Goal: Task Accomplishment & Management: Manage account settings

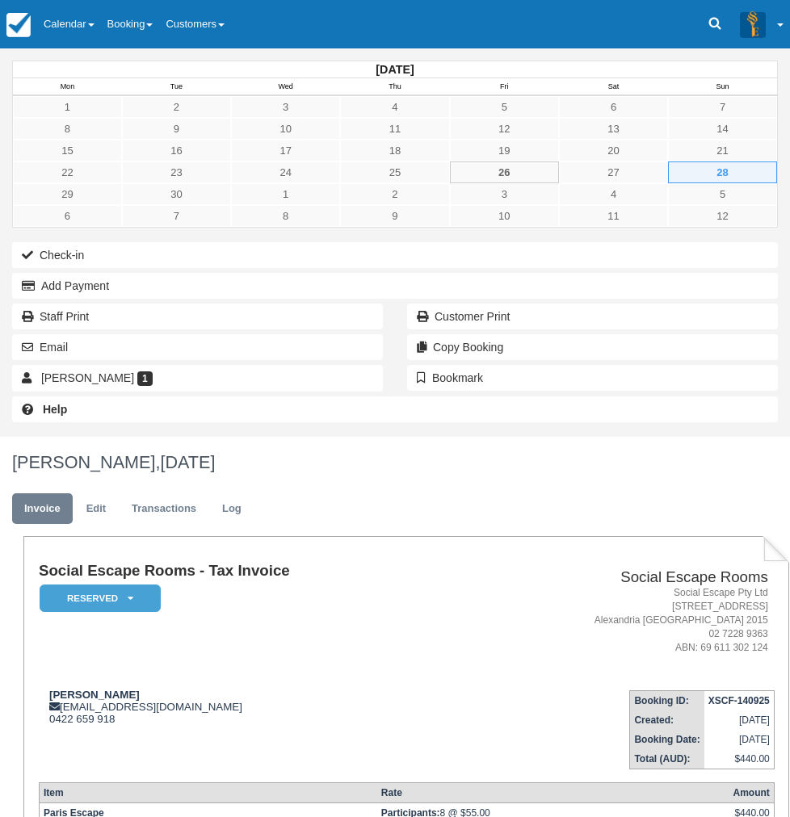
scroll to position [3, 0]
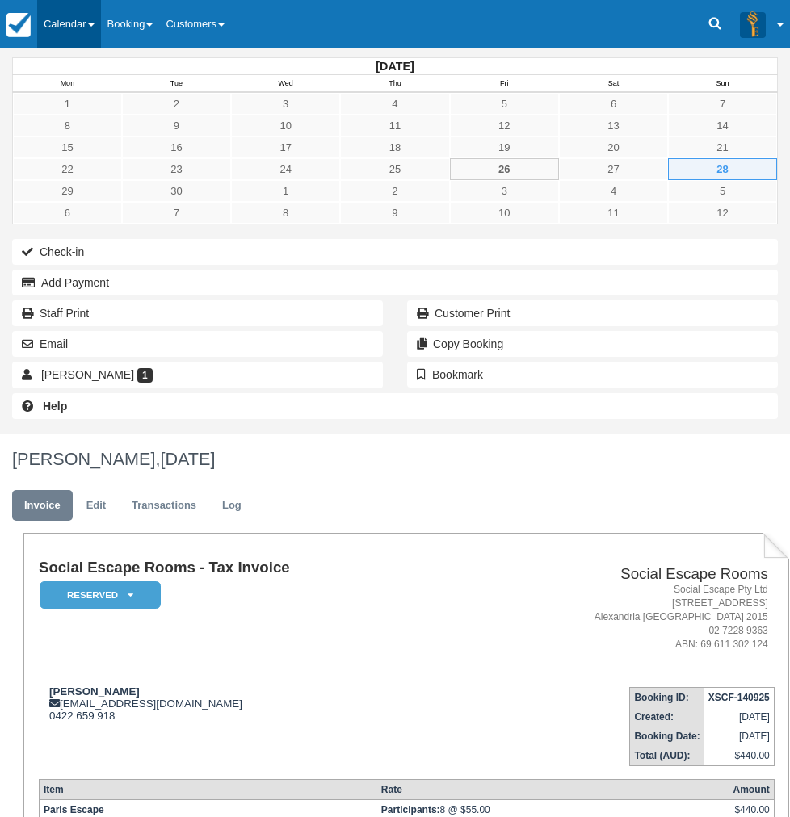
click at [86, 36] on link "Calendar" at bounding box center [69, 24] width 64 height 48
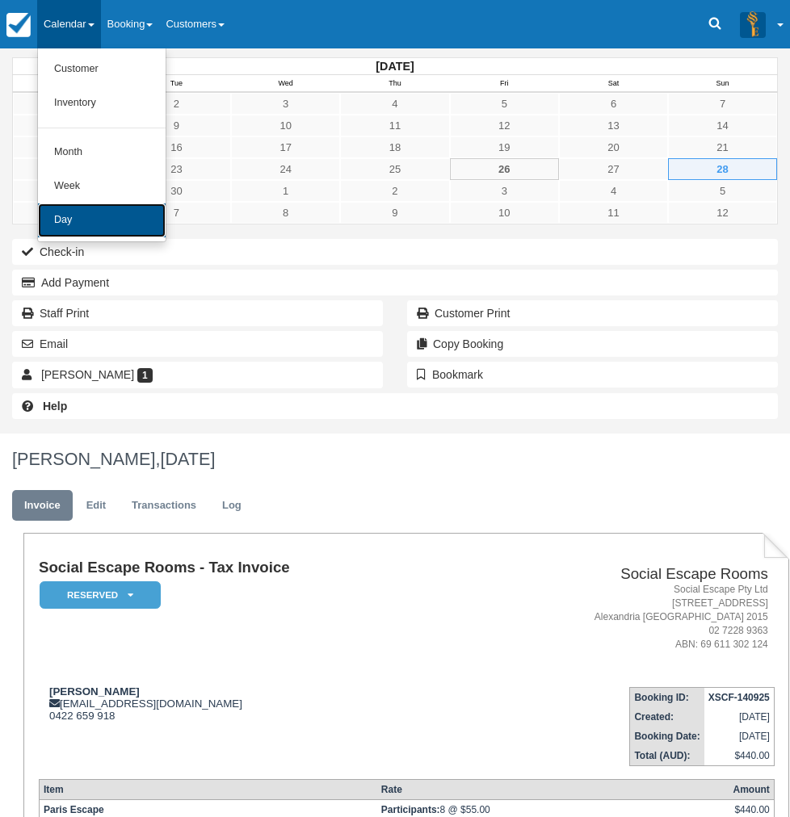
click at [77, 212] on link "Day" at bounding box center [102, 221] width 128 height 34
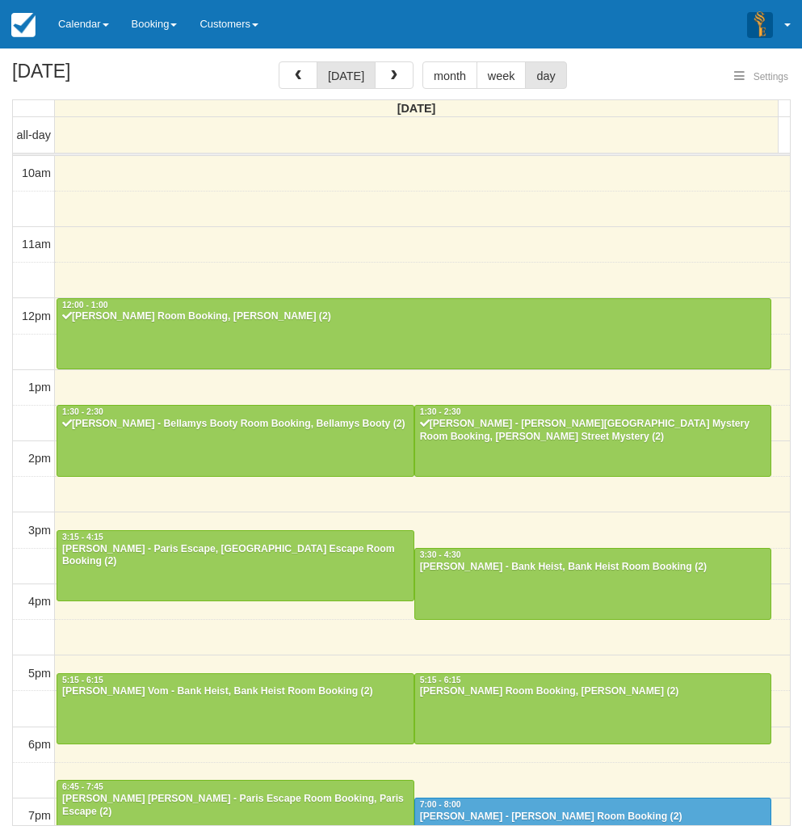
select select
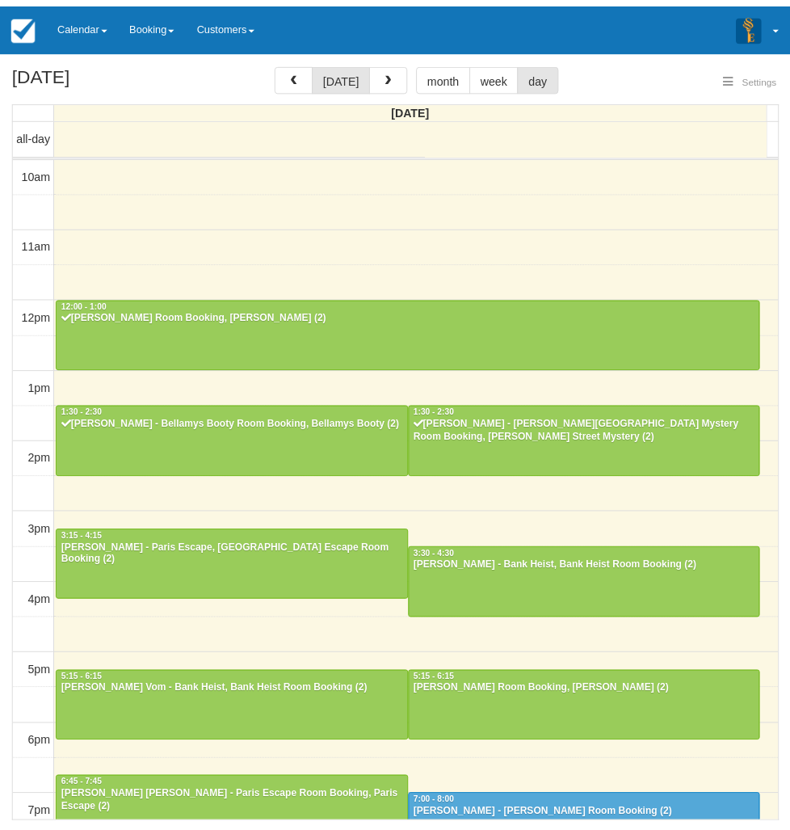
scroll to position [215, 0]
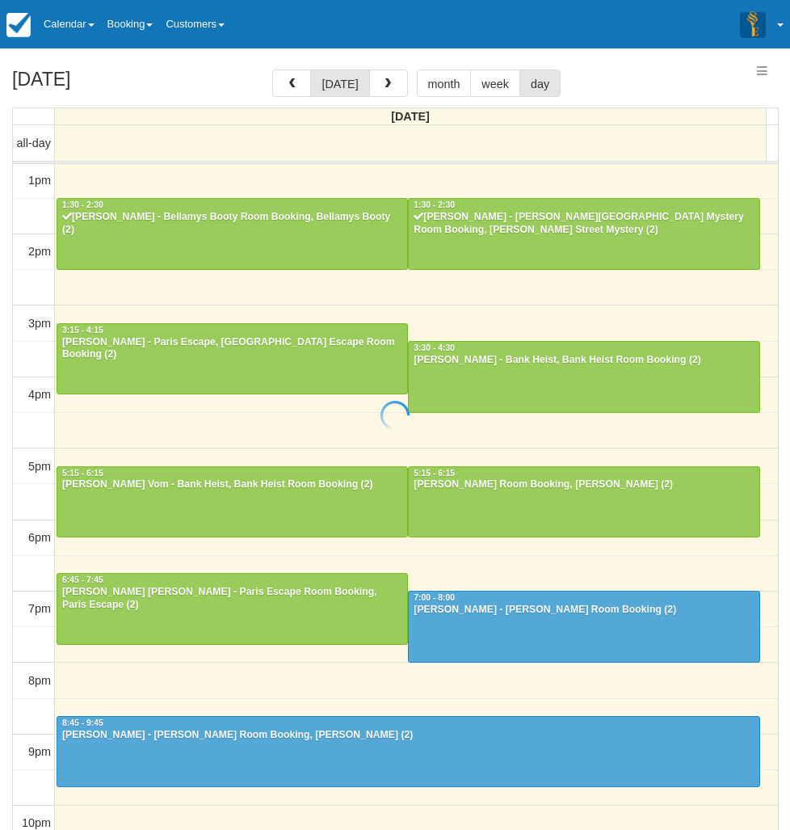
select select
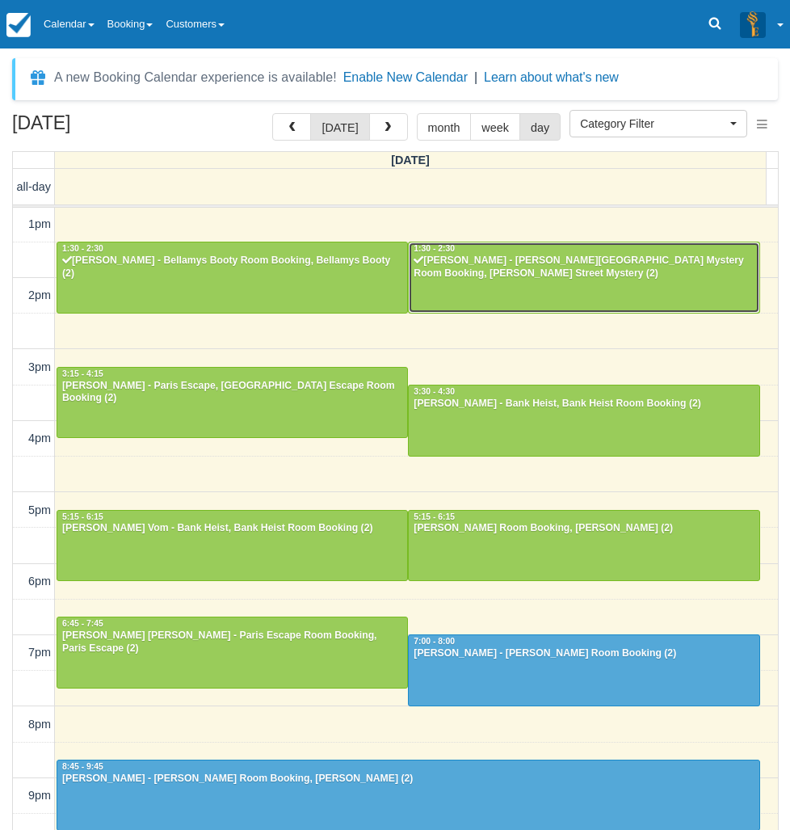
click at [491, 288] on div at bounding box center [584, 276] width 350 height 69
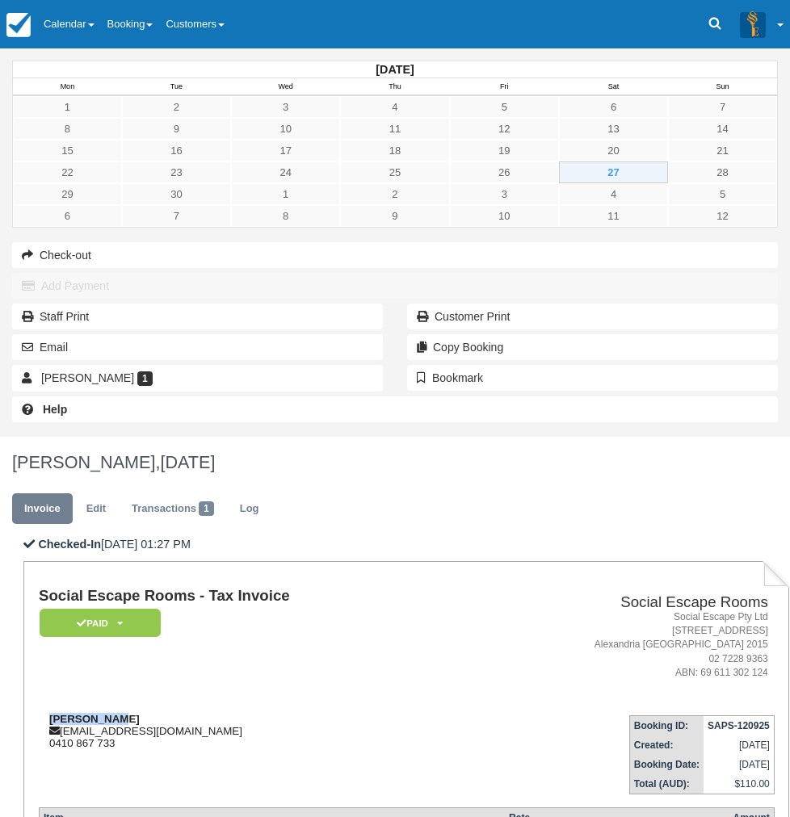
drag, startPoint x: 326, startPoint y: 330, endPoint x: 251, endPoint y: 325, distance: 75.3
click at [251, 713] on div "Mark Wilson info@willowgraphics.com.au 0410 867 733" at bounding box center [250, 731] width 422 height 36
copy strong "Mark Wilson"
click at [99, 32] on link "Calendar" at bounding box center [69, 24] width 64 height 48
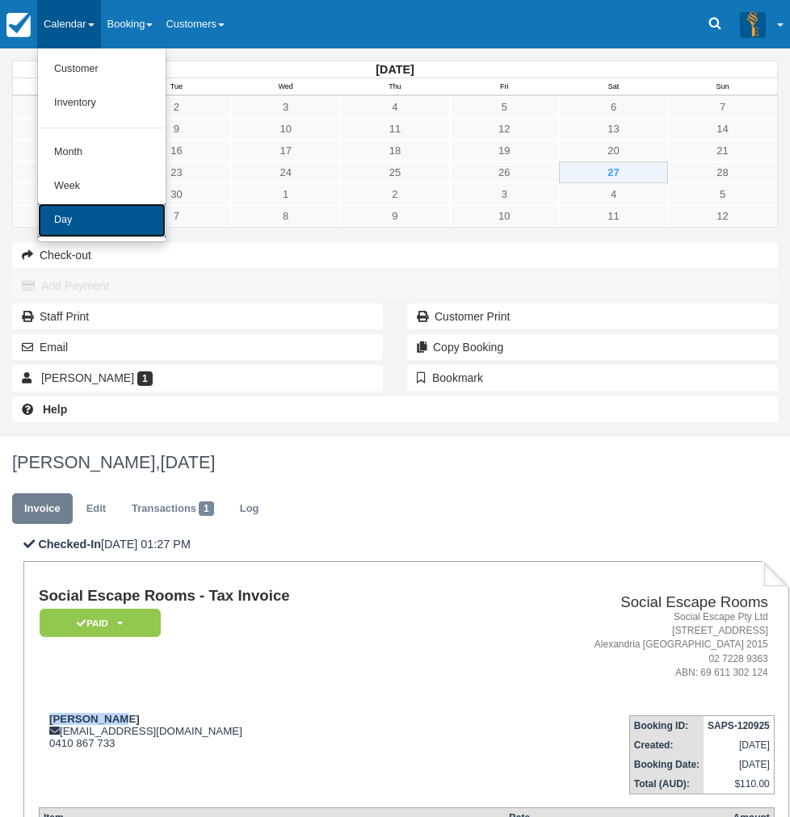
click at [107, 206] on link "Day" at bounding box center [102, 221] width 128 height 34
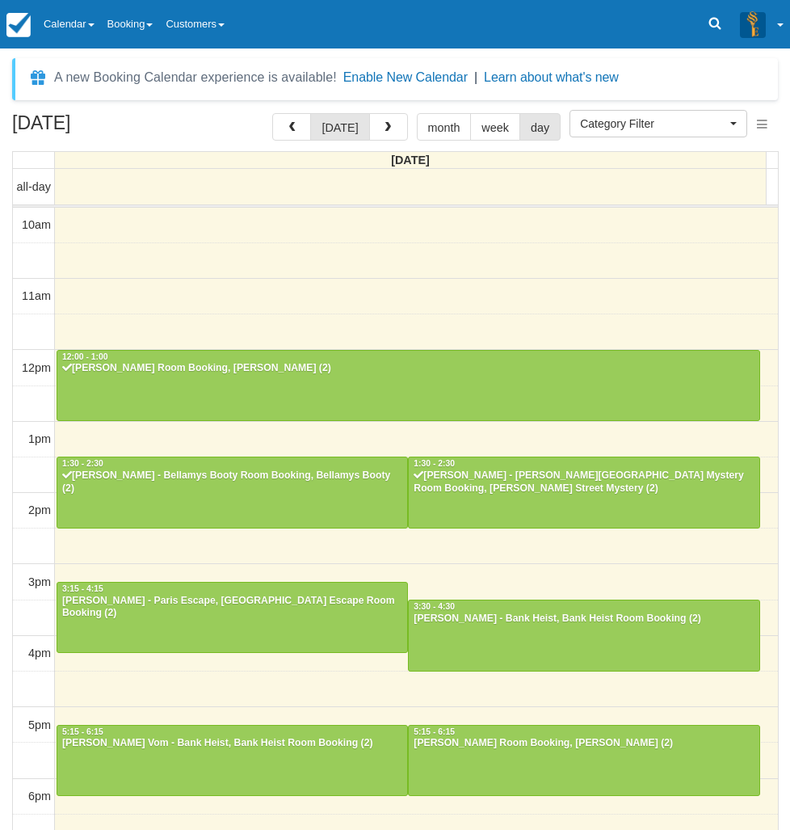
select select
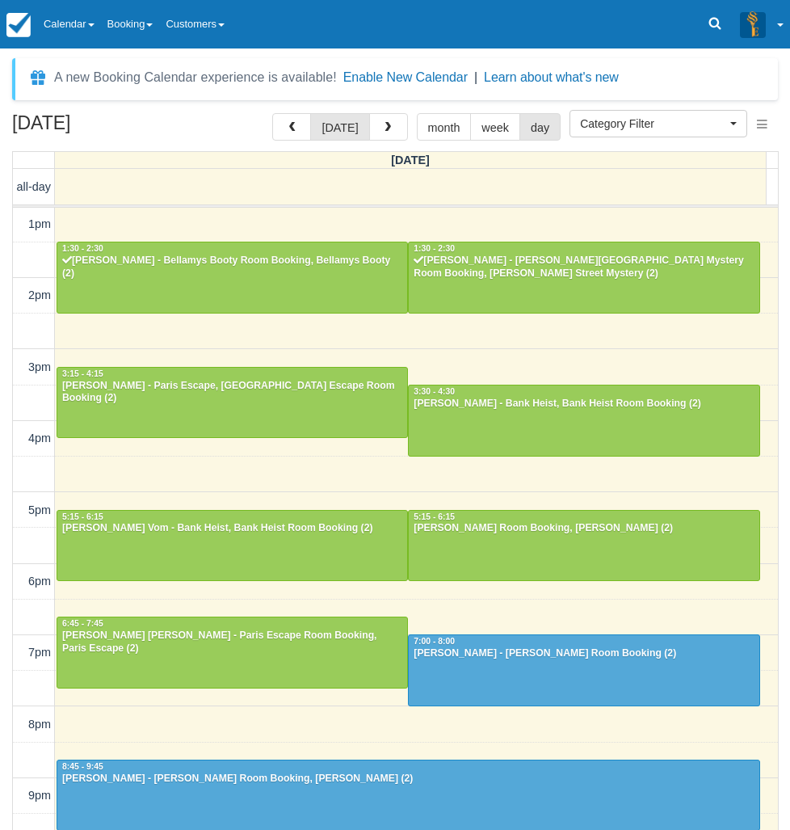
scroll to position [222, 0]
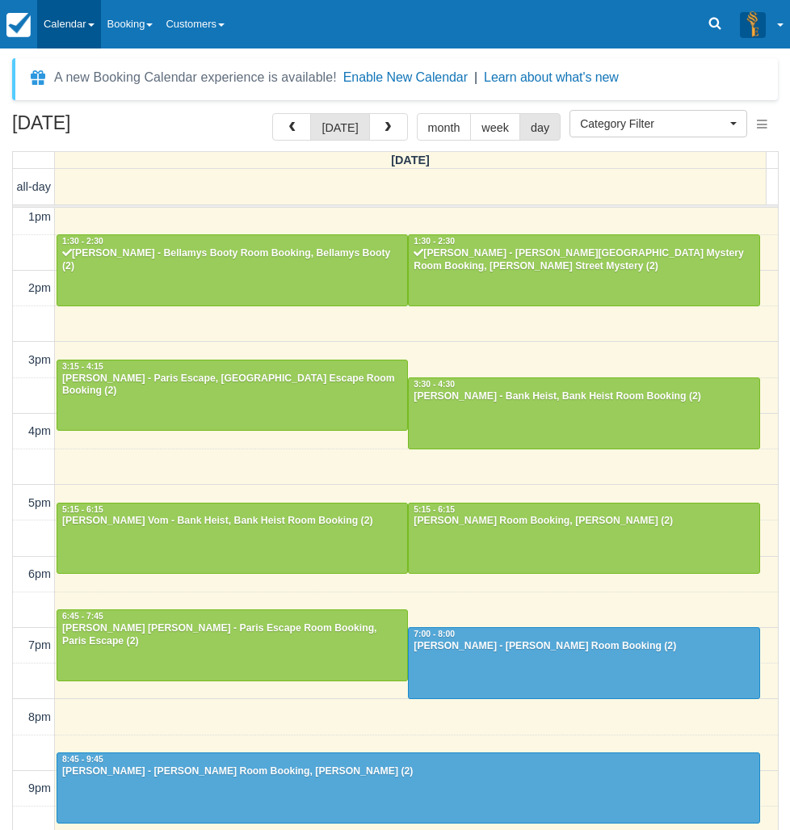
click at [101, 34] on link "Calendar" at bounding box center [69, 24] width 64 height 48
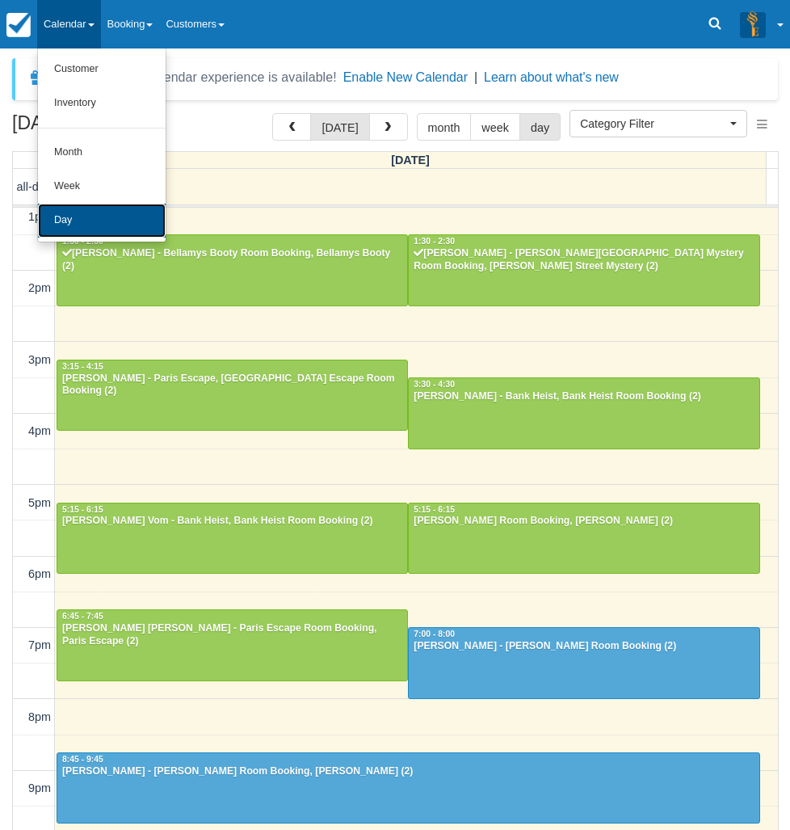
click at [99, 214] on link "Day" at bounding box center [102, 221] width 128 height 34
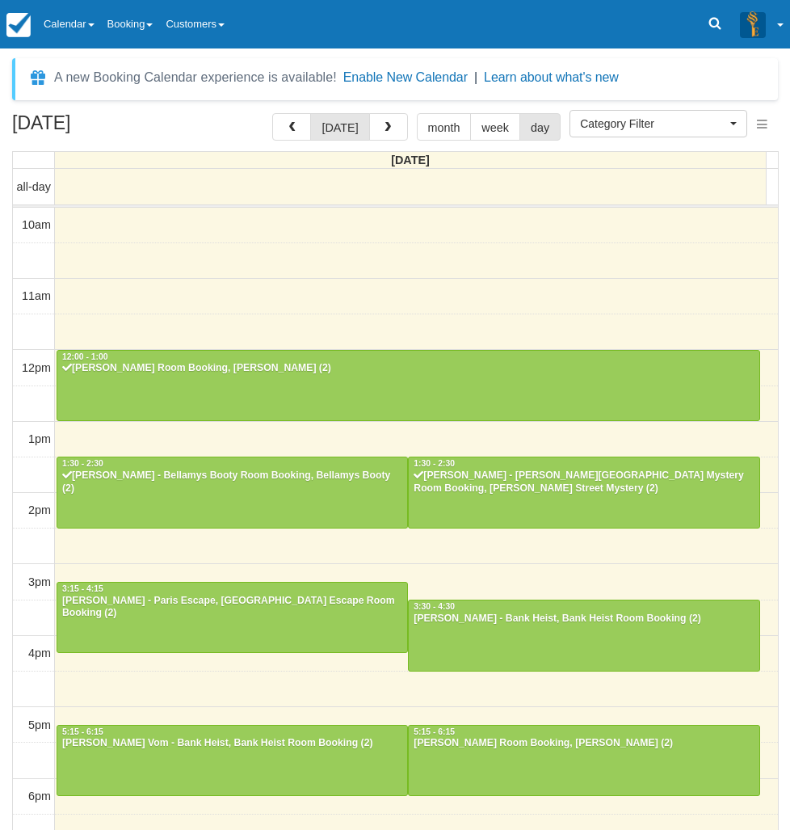
select select
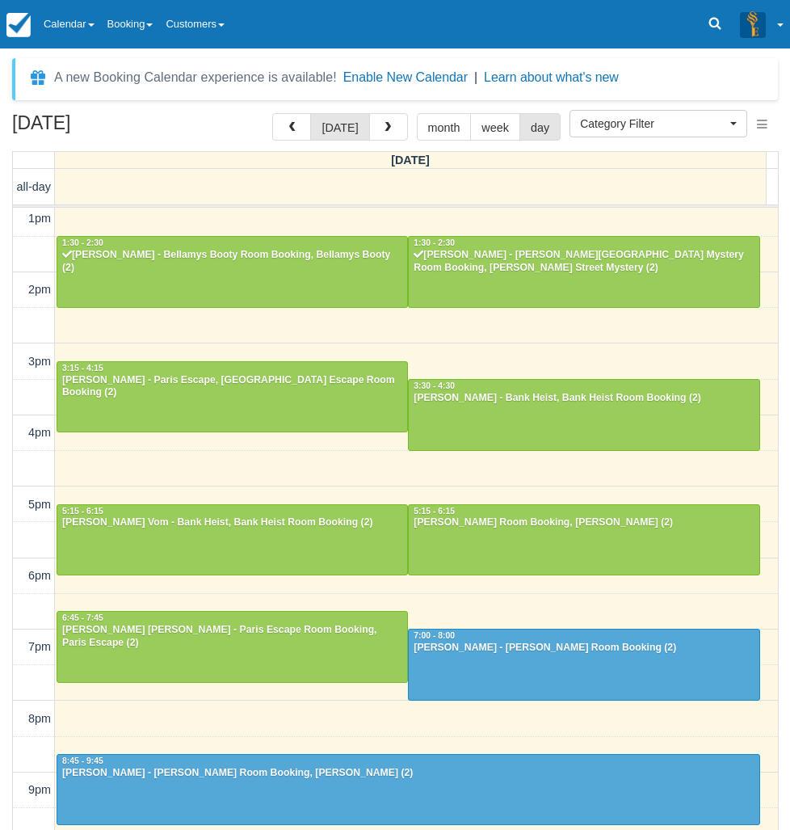
scroll to position [222, 0]
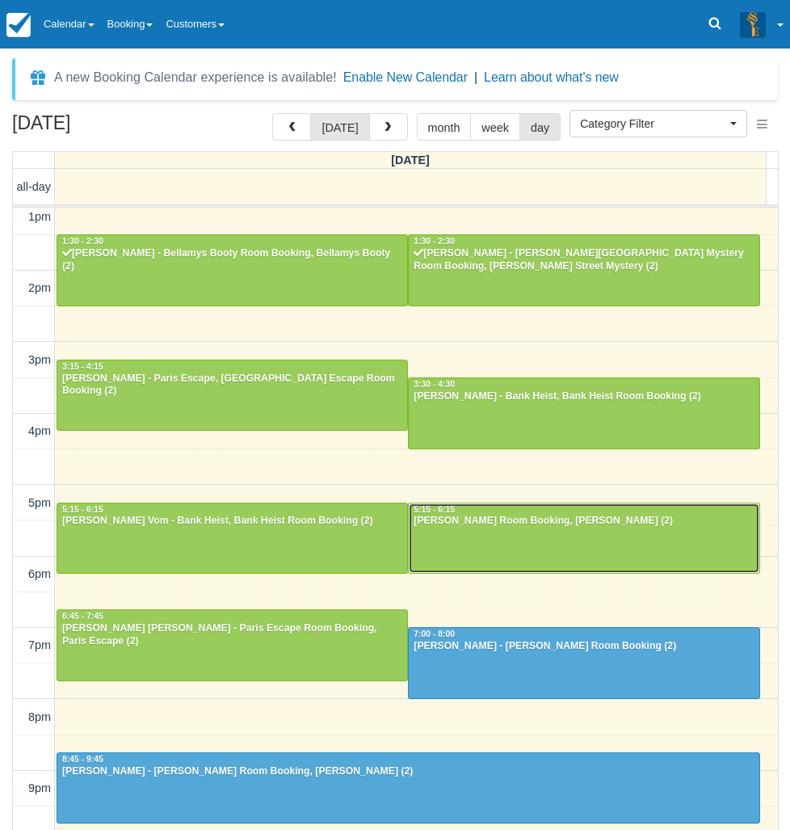
click at [635, 531] on div at bounding box center [584, 537] width 350 height 69
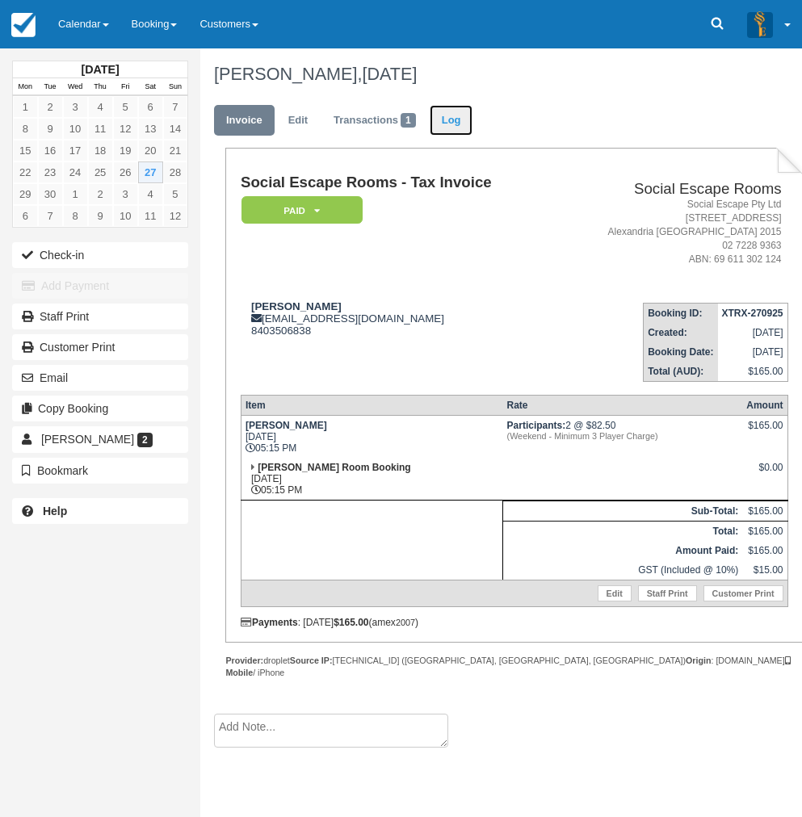
click at [447, 124] on link "Log" at bounding box center [452, 121] width 44 height 32
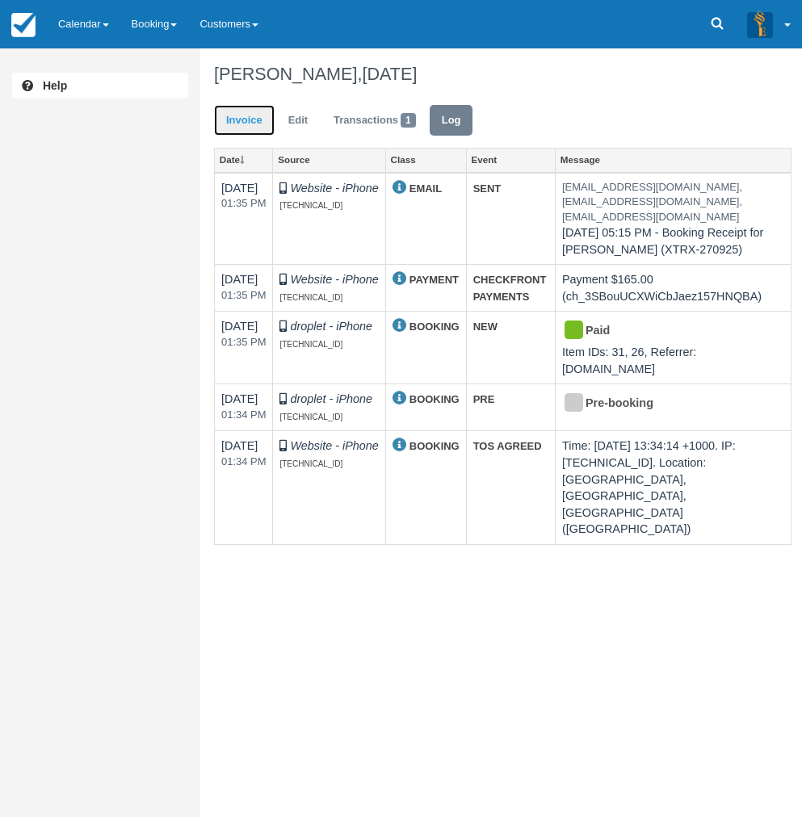
click at [246, 124] on link "Invoice" at bounding box center [244, 121] width 61 height 32
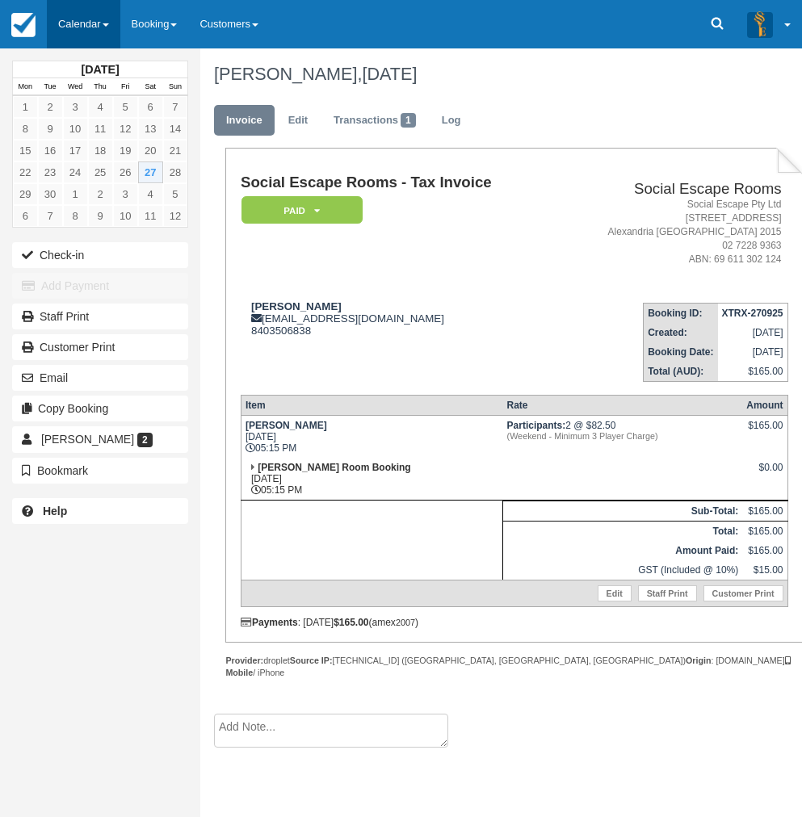
click at [87, 20] on link "Calendar" at bounding box center [84, 24] width 74 height 48
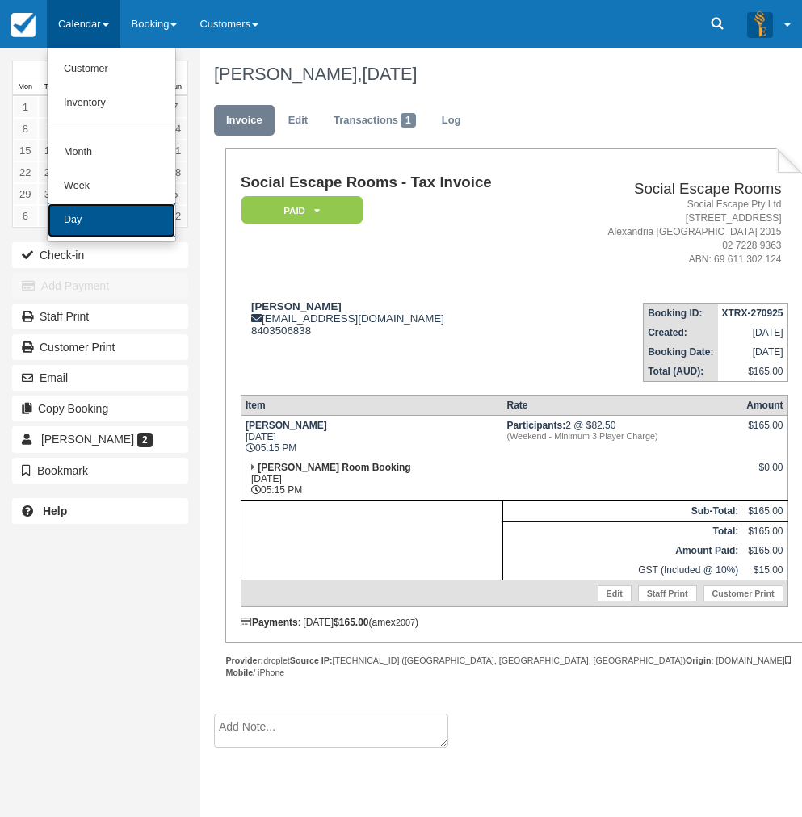
click at [107, 208] on link "Day" at bounding box center [112, 221] width 128 height 34
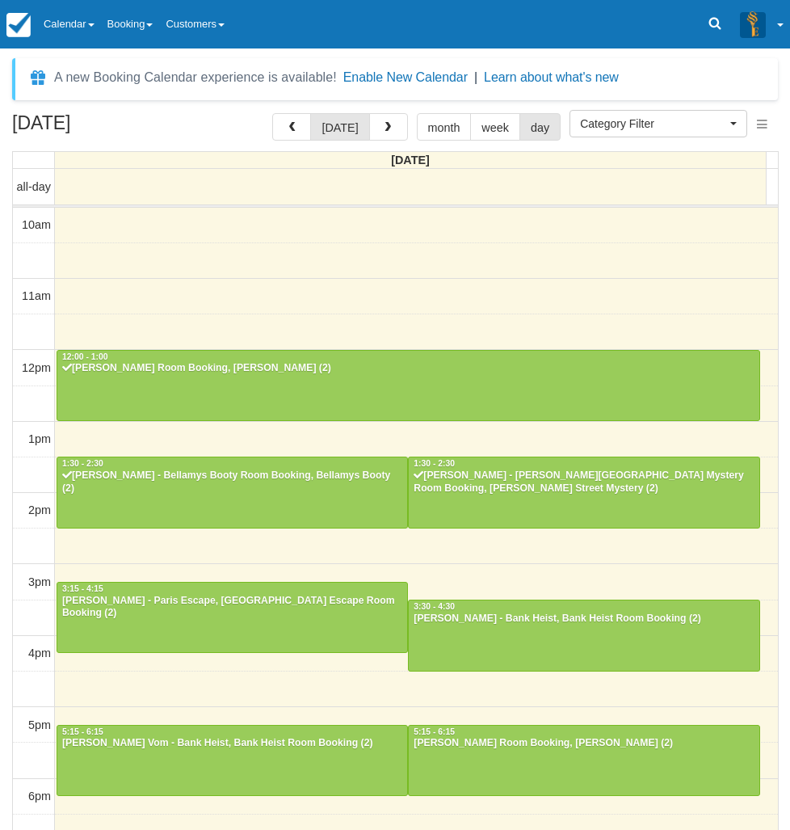
select select
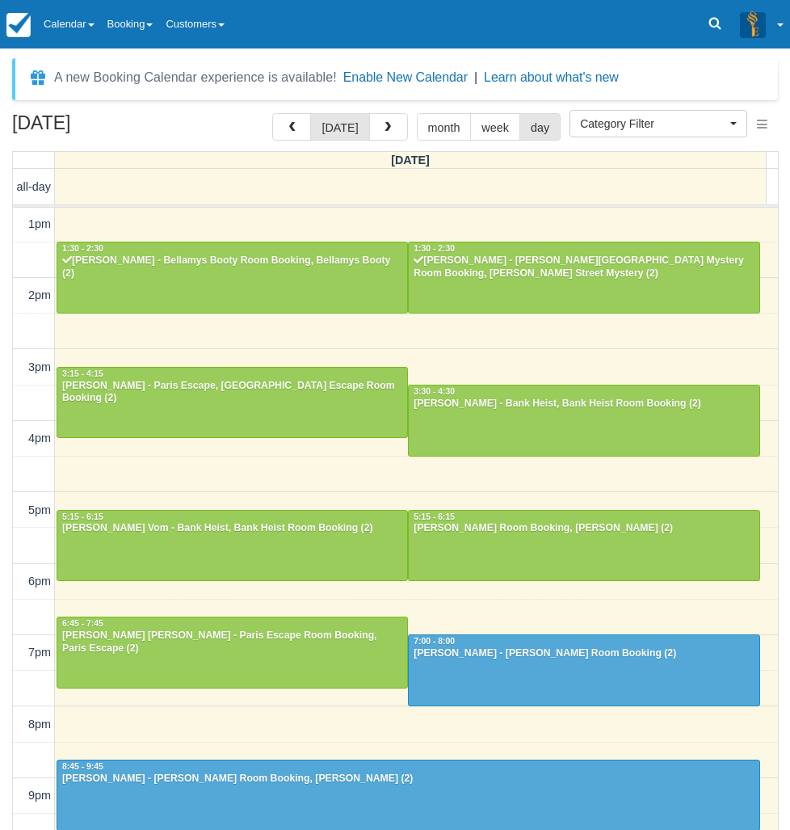
scroll to position [222, 0]
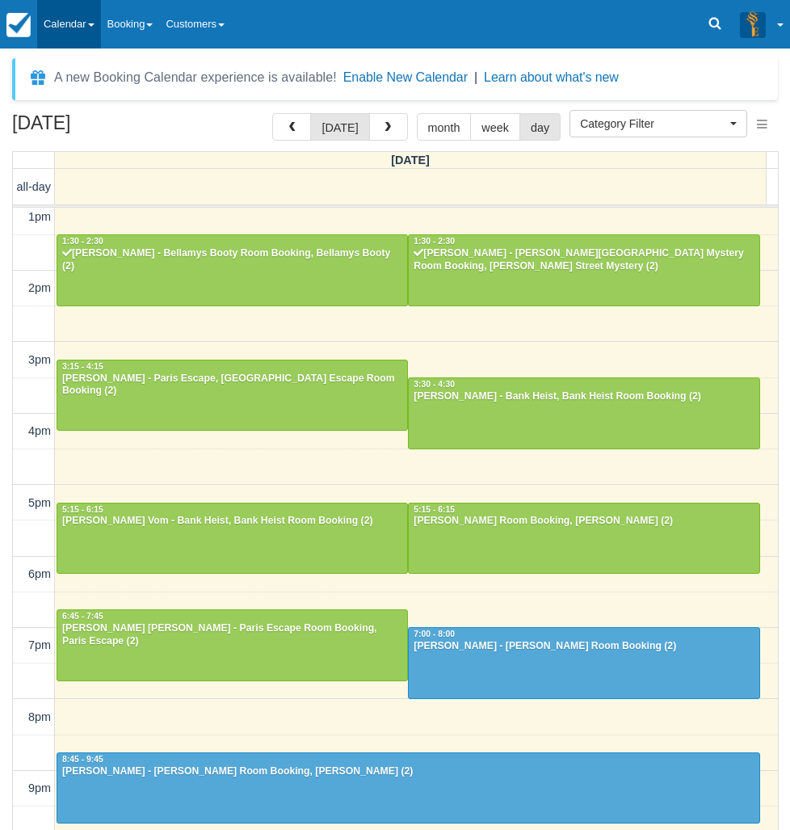
click at [77, 36] on link "Calendar" at bounding box center [69, 24] width 64 height 48
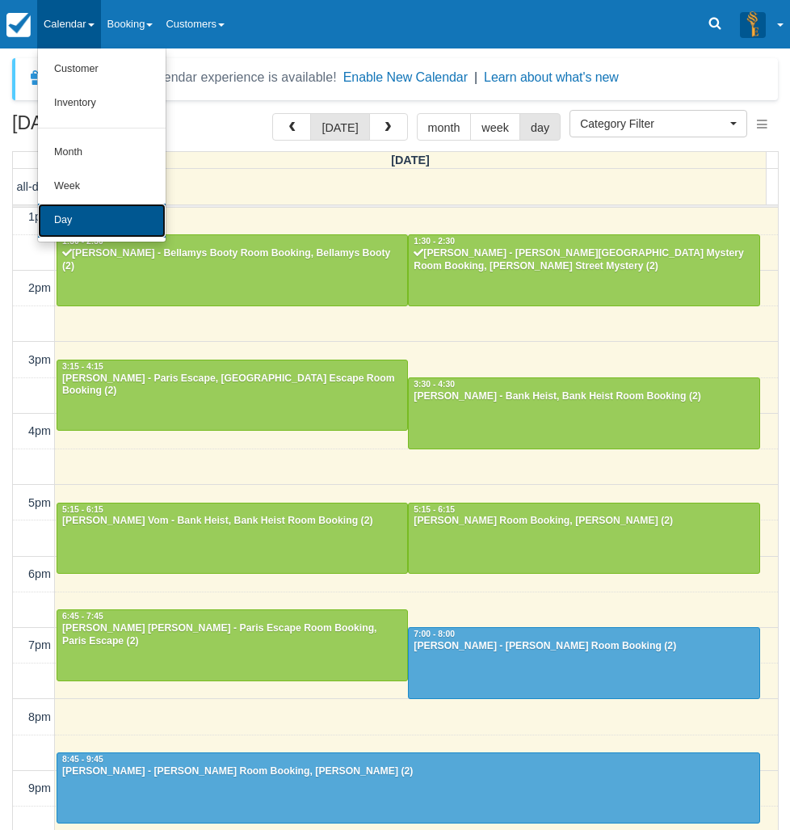
click at [95, 219] on link "Day" at bounding box center [102, 221] width 128 height 34
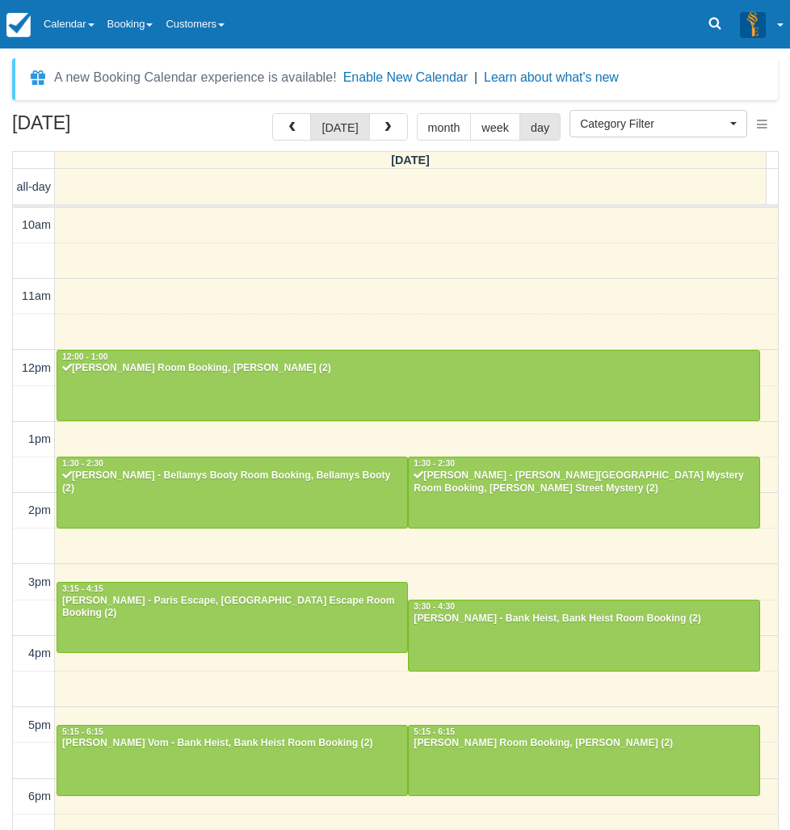
select select
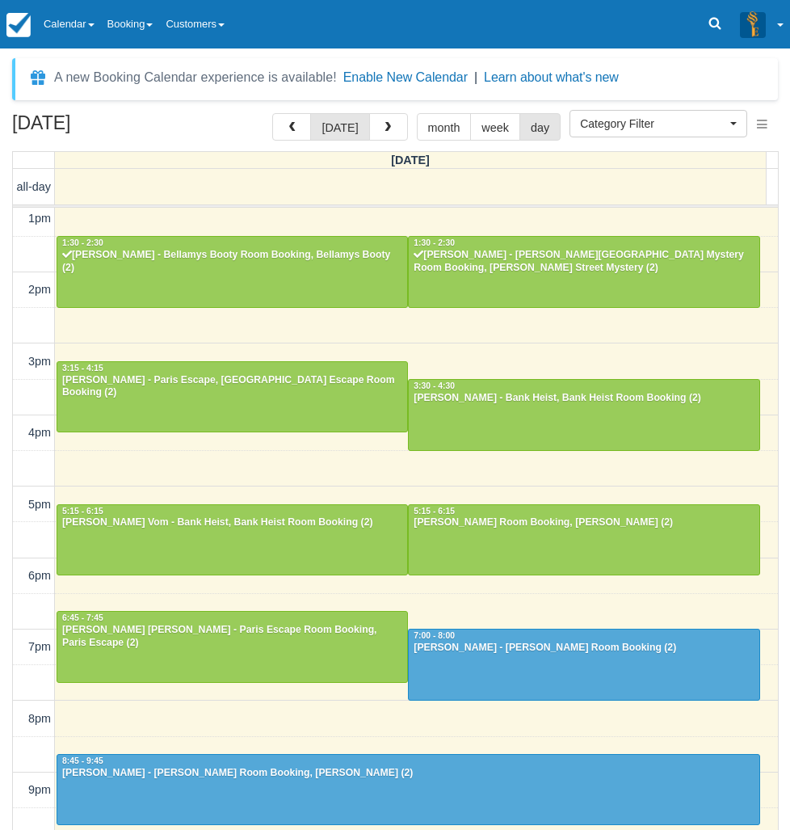
scroll to position [222, 0]
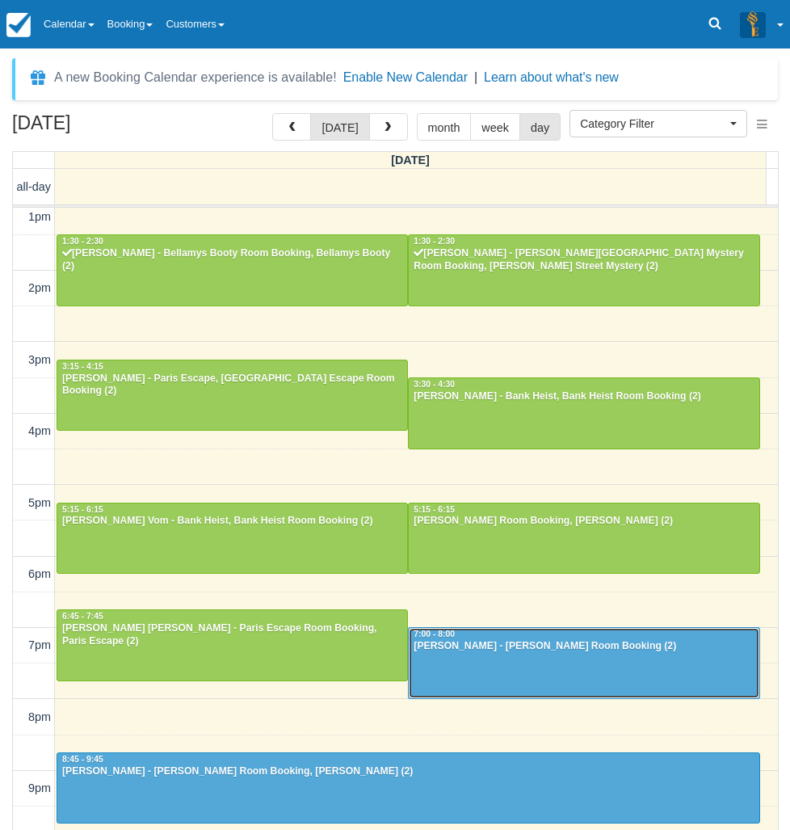
click at [497, 665] on div at bounding box center [584, 662] width 350 height 69
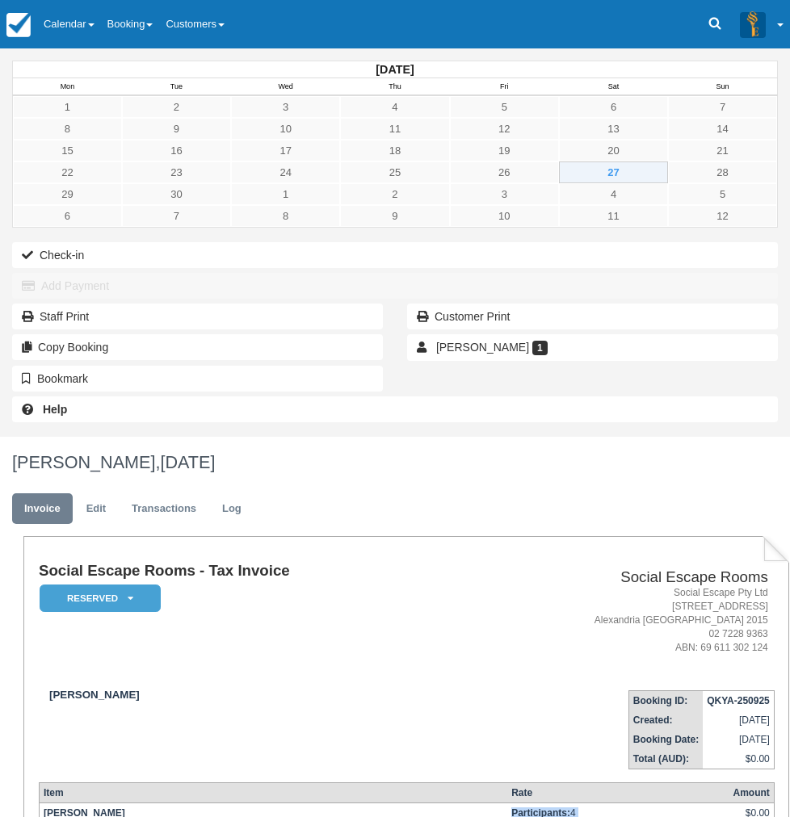
drag, startPoint x: 531, startPoint y: 435, endPoint x: 626, endPoint y: 435, distance: 95.3
click at [626, 804] on tr "Ransom Sat Sept 27, 2025 07:00 PM Participants: 4 (Free game on us!) $0.00" at bounding box center [406, 825] width 735 height 43
click at [626, 817] on em "(Free game on us!)" at bounding box center [617, 824] width 213 height 10
drag, startPoint x: 502, startPoint y: 499, endPoint x: 326, endPoint y: 230, distance: 321.0
click at [89, 40] on link "Calendar" at bounding box center [69, 24] width 64 height 48
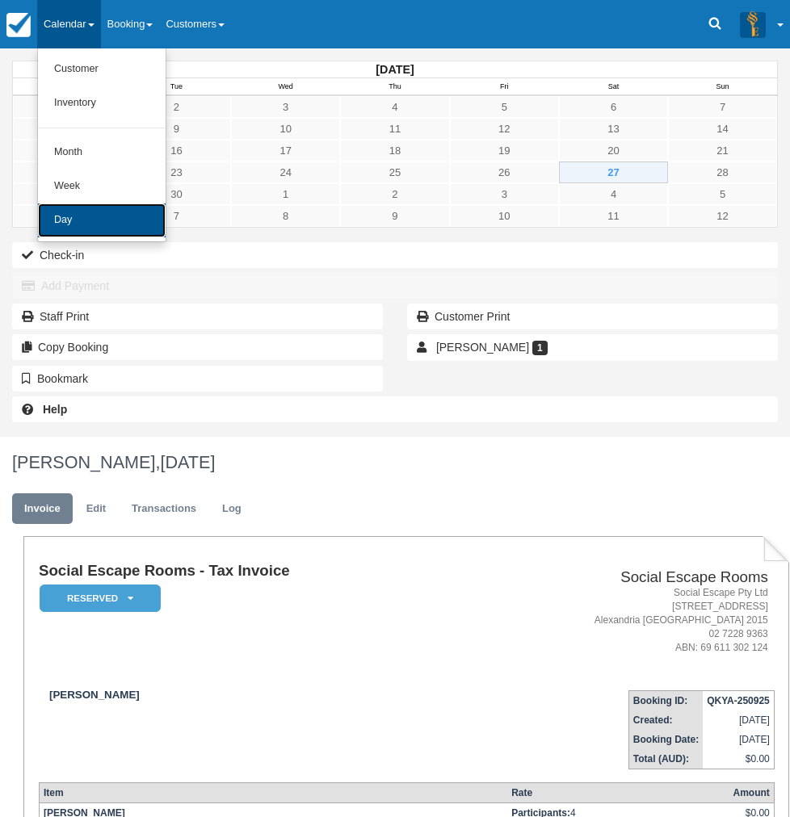
click at [89, 222] on link "Day" at bounding box center [102, 221] width 128 height 34
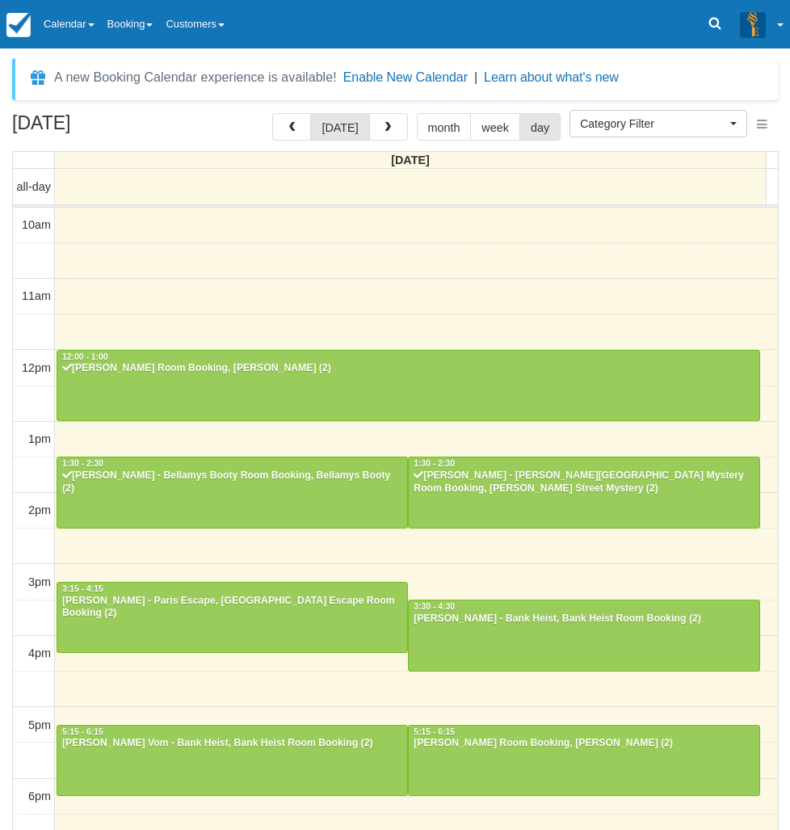
select select
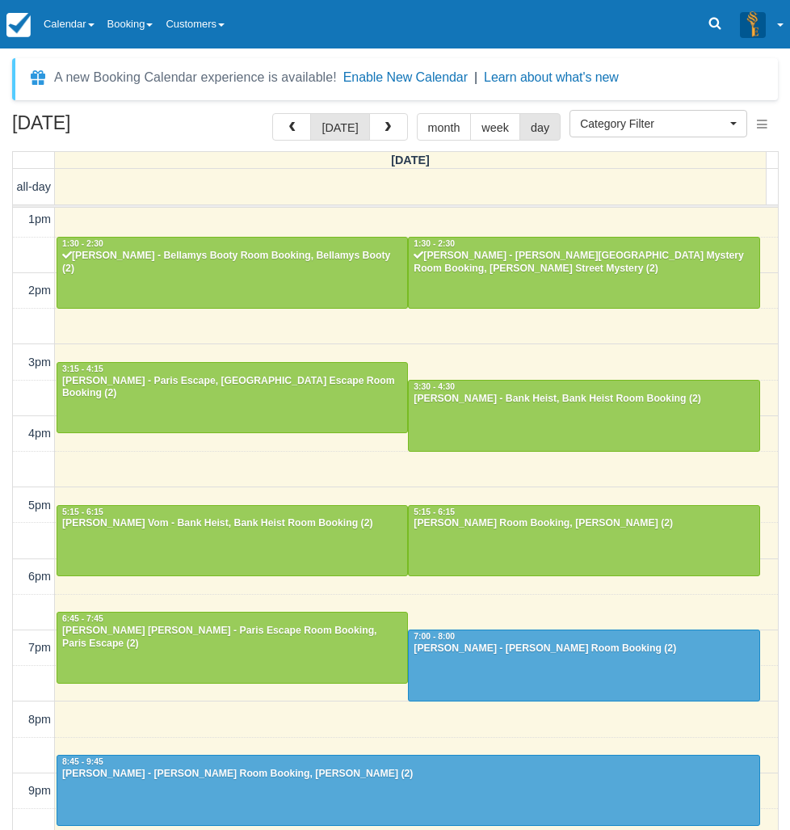
scroll to position [222, 0]
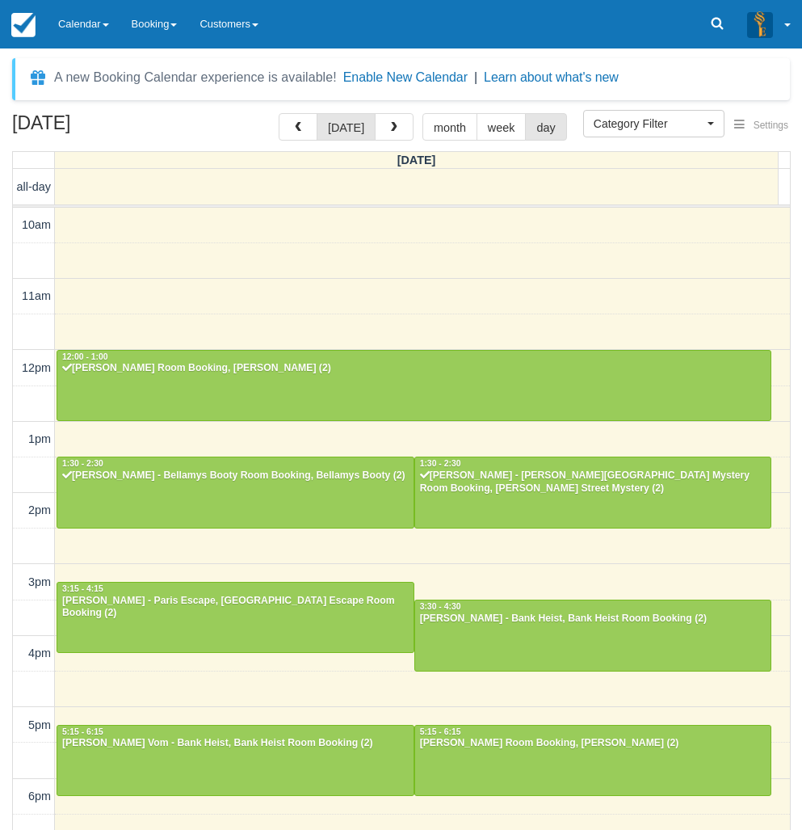
select select
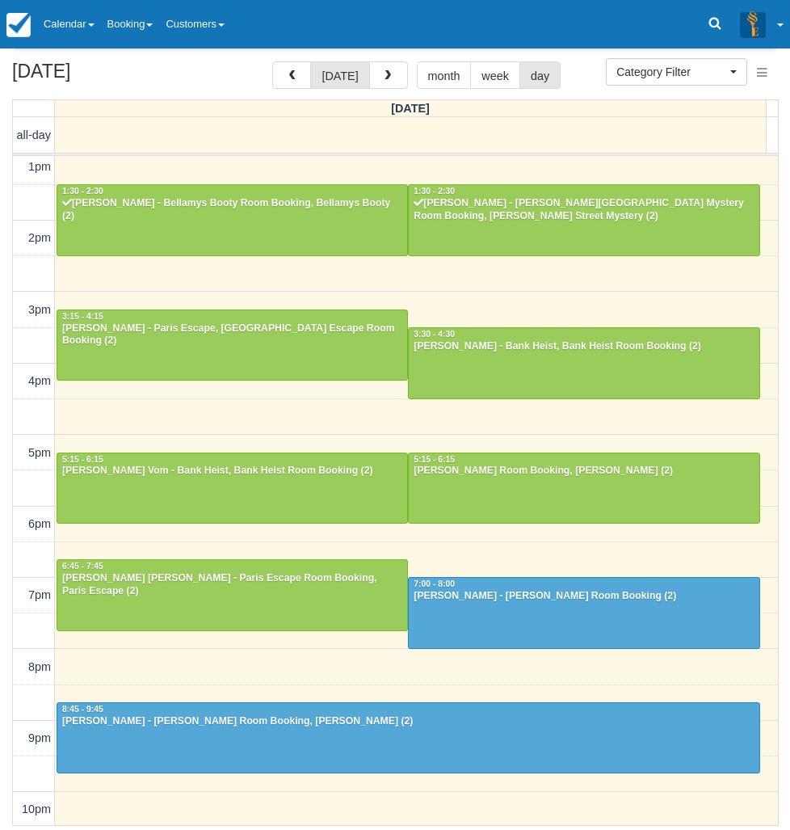
scroll to position [222, 0]
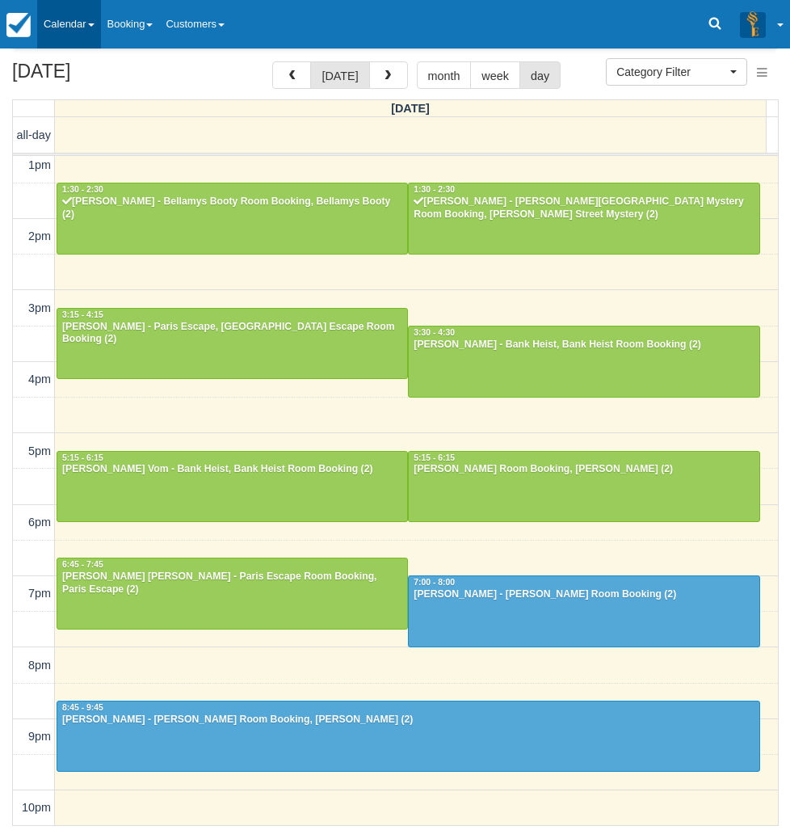
click at [80, 34] on link "Calendar" at bounding box center [69, 24] width 64 height 48
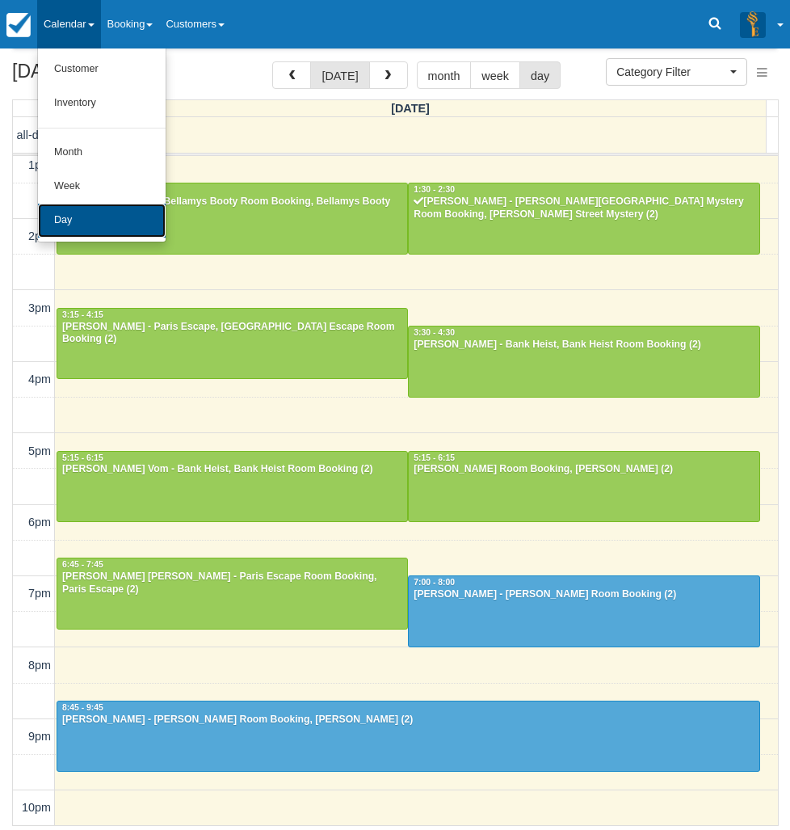
click at [73, 218] on link "Day" at bounding box center [102, 221] width 128 height 34
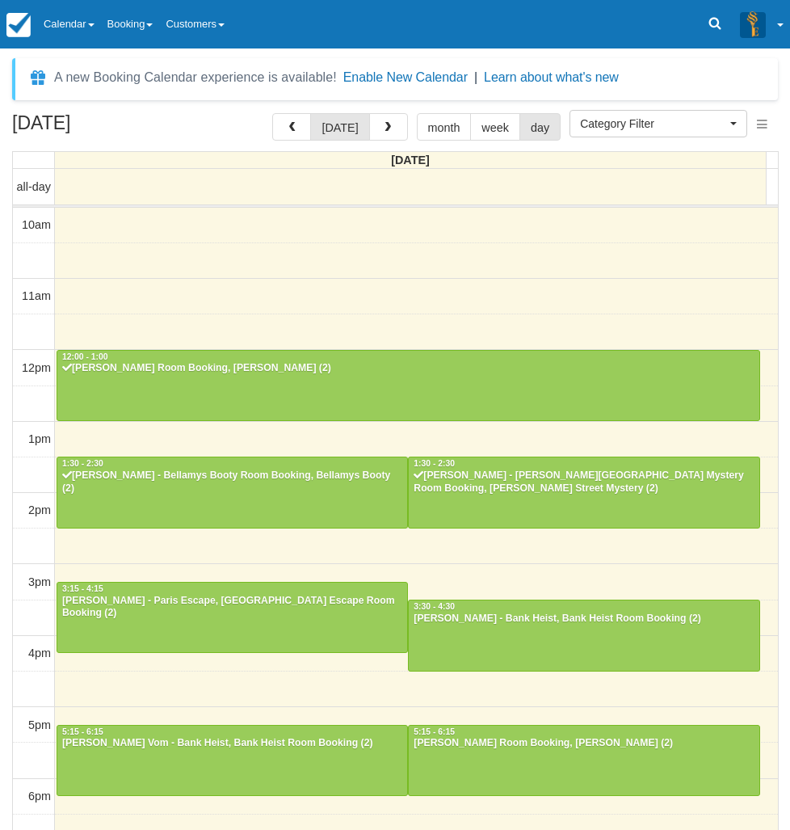
select select
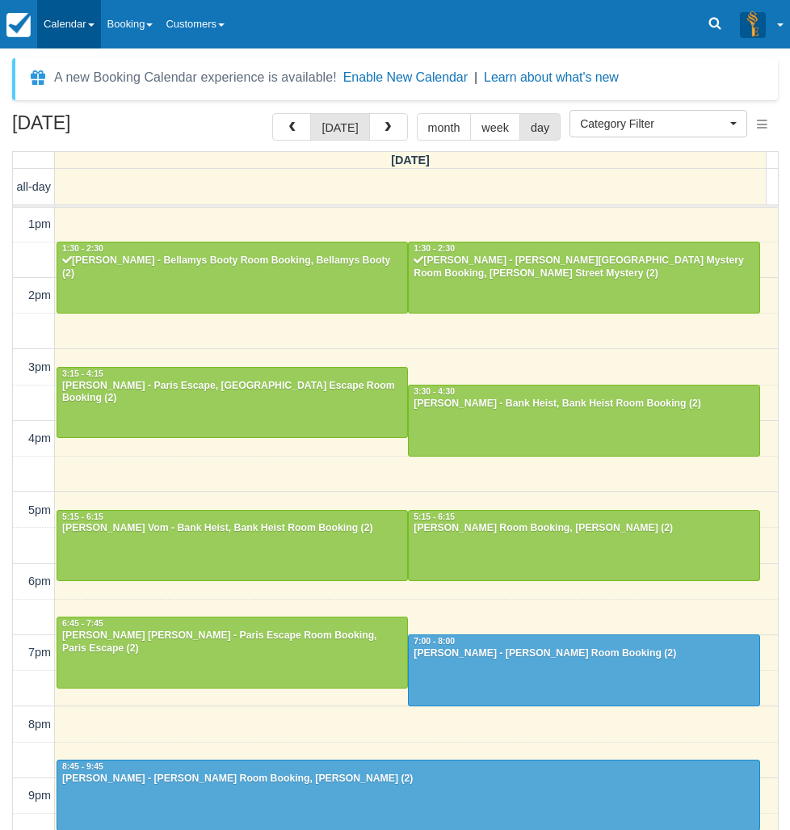
click at [79, 25] on link "Calendar" at bounding box center [69, 24] width 64 height 48
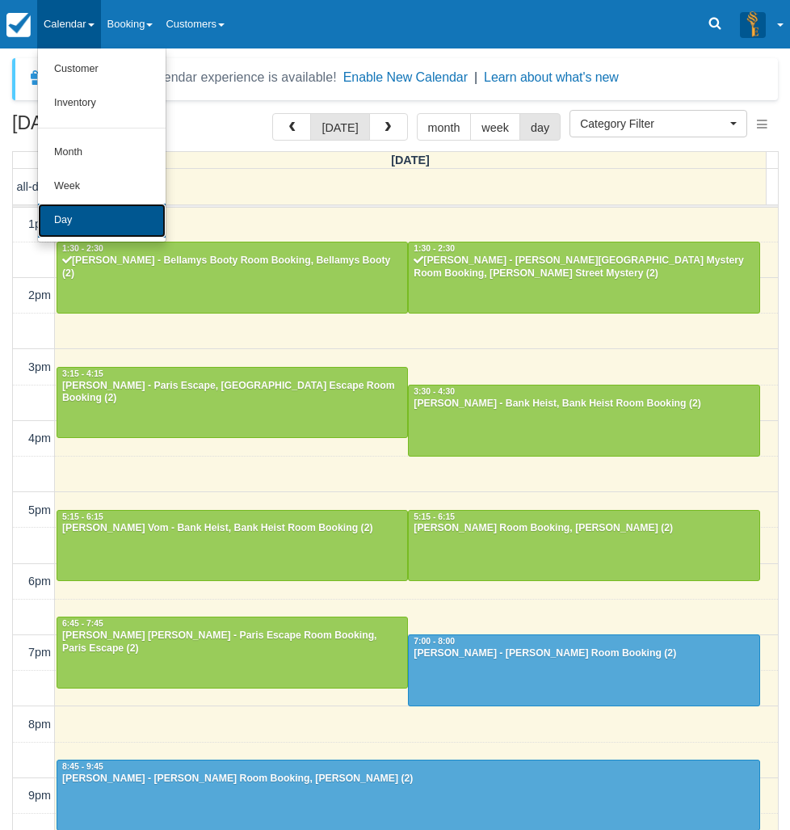
click at [111, 218] on link "Day" at bounding box center [102, 221] width 128 height 34
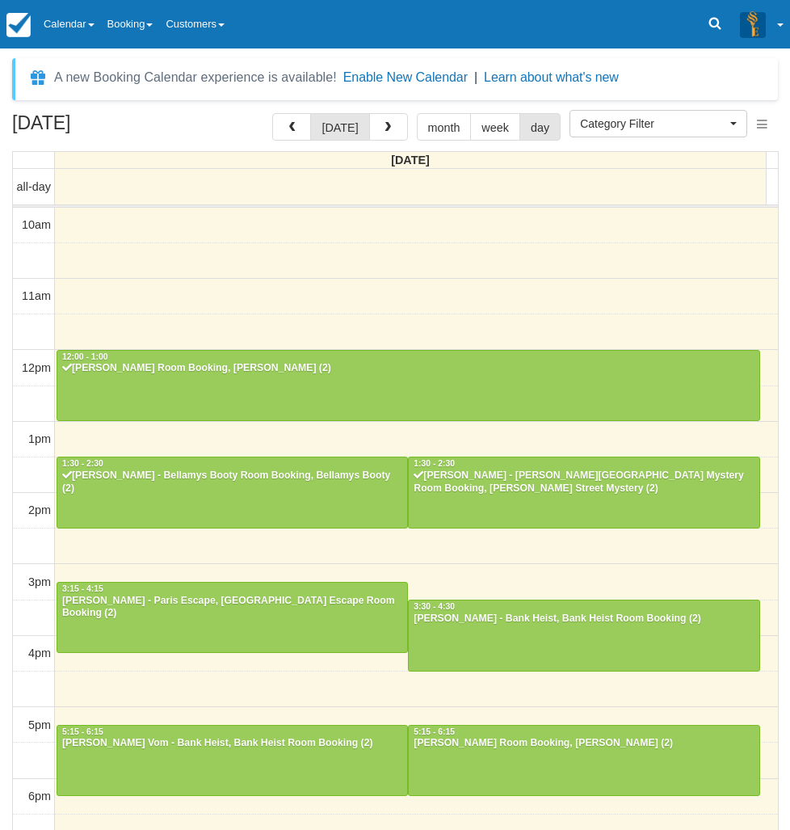
select select
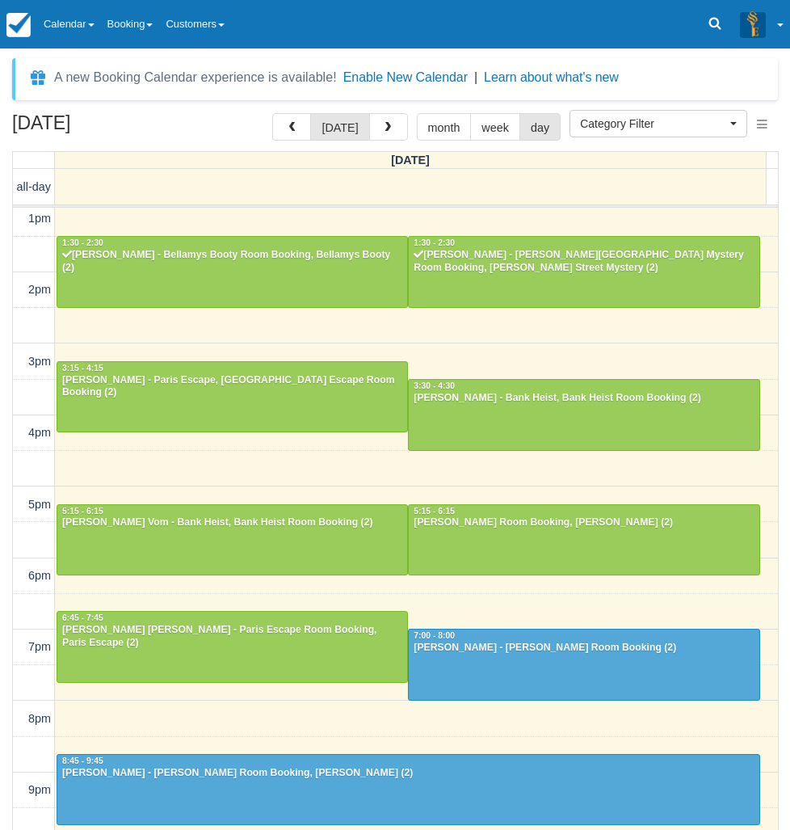
scroll to position [222, 0]
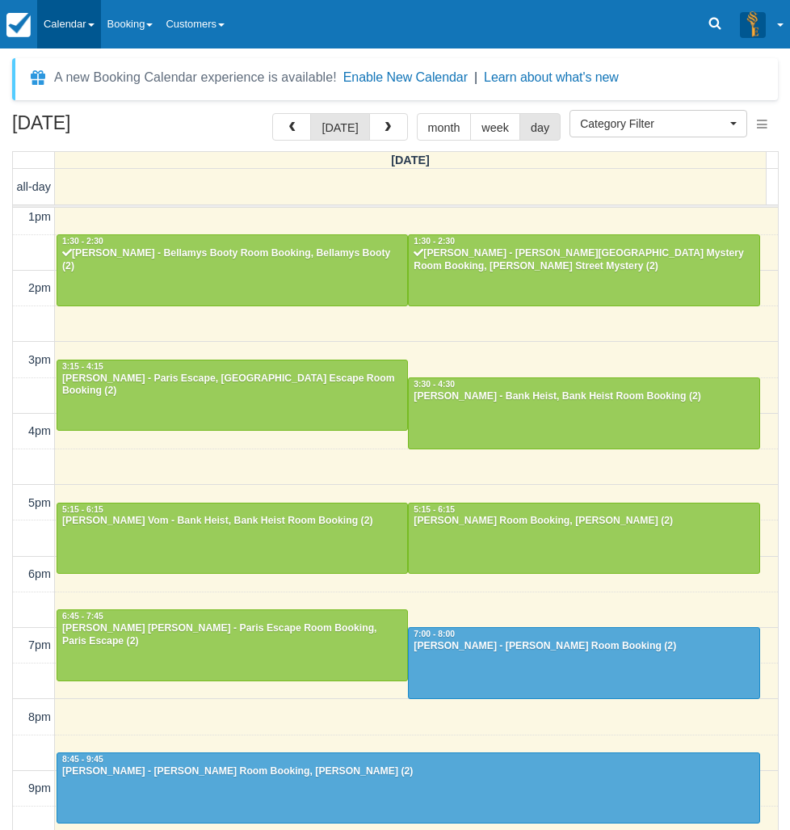
click at [79, 43] on link "Calendar" at bounding box center [69, 24] width 64 height 48
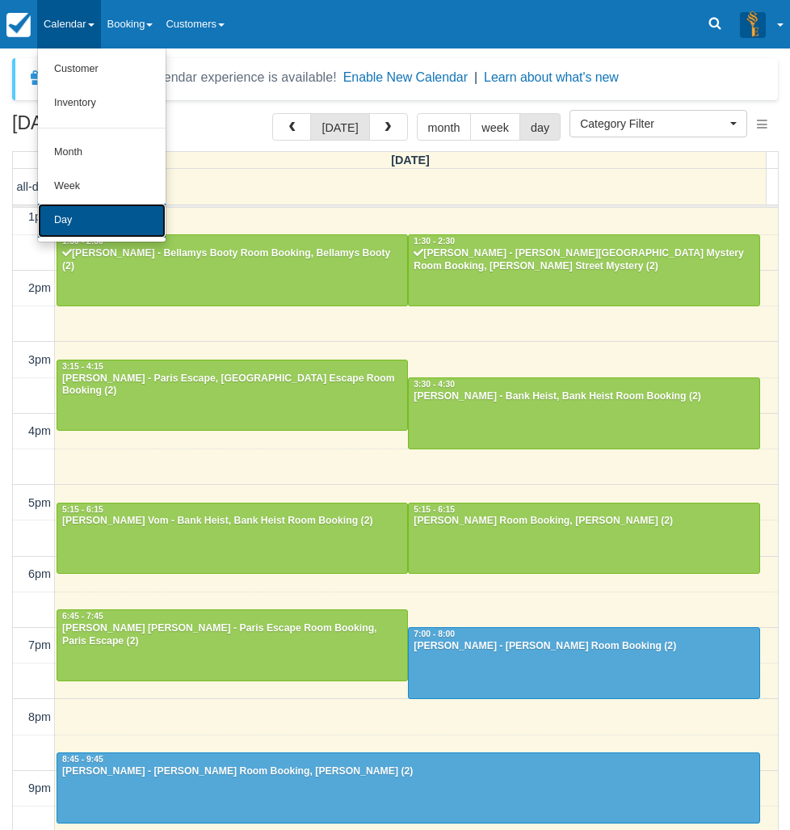
click at [105, 224] on link "Day" at bounding box center [102, 221] width 128 height 34
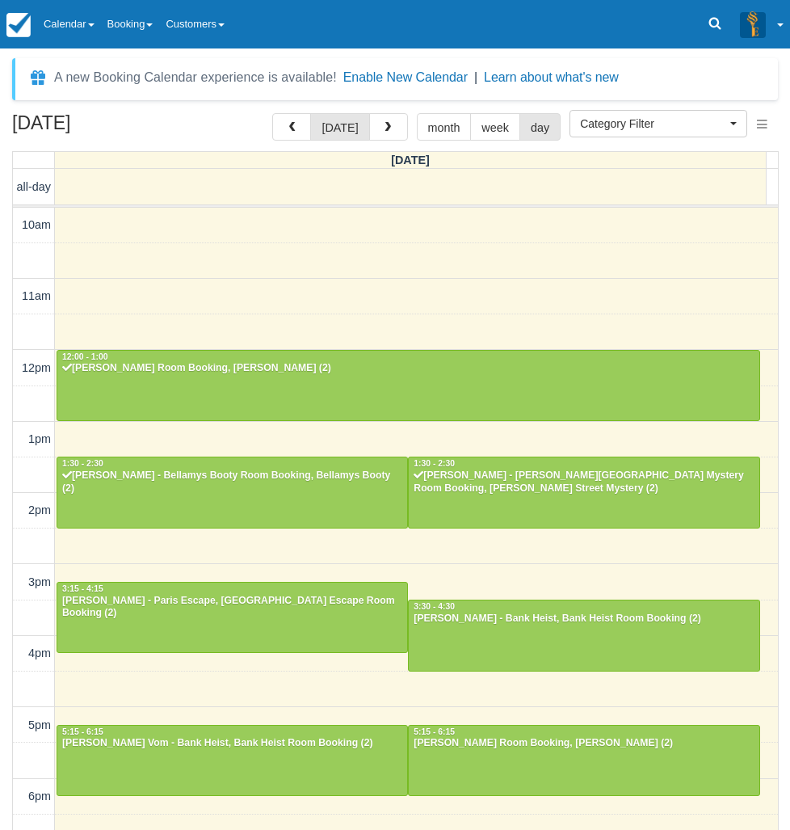
select select
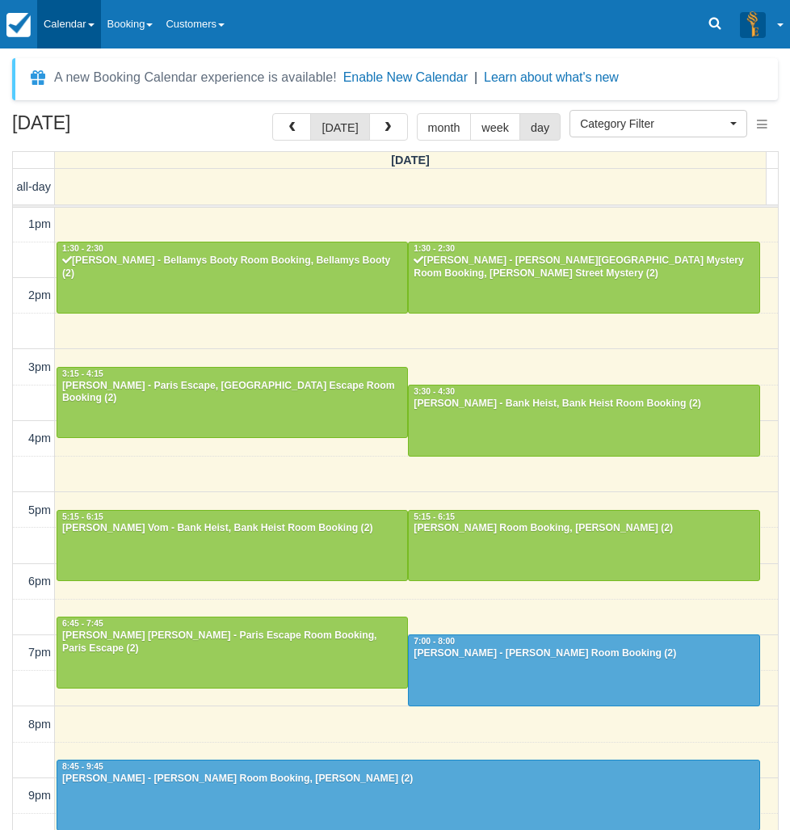
click at [82, 10] on link "Calendar" at bounding box center [69, 24] width 64 height 48
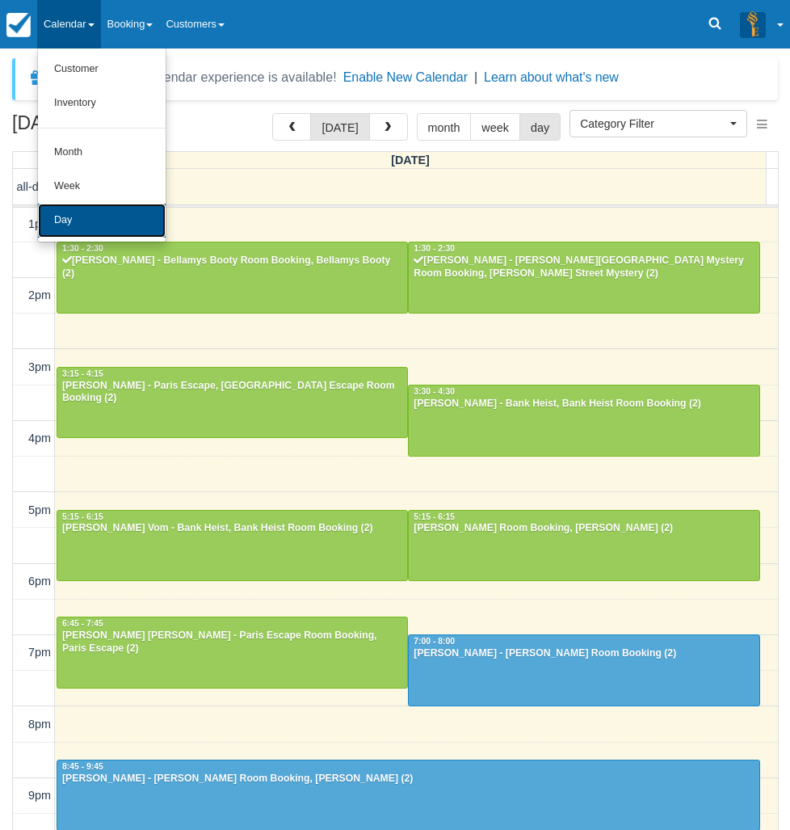
click at [111, 217] on link "Day" at bounding box center [102, 221] width 128 height 34
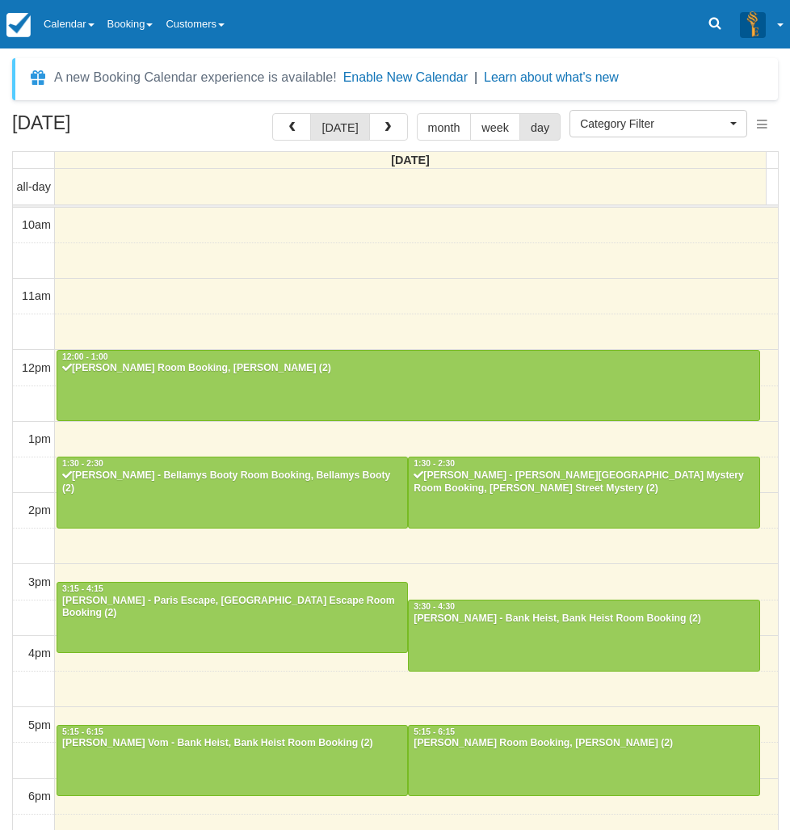
select select
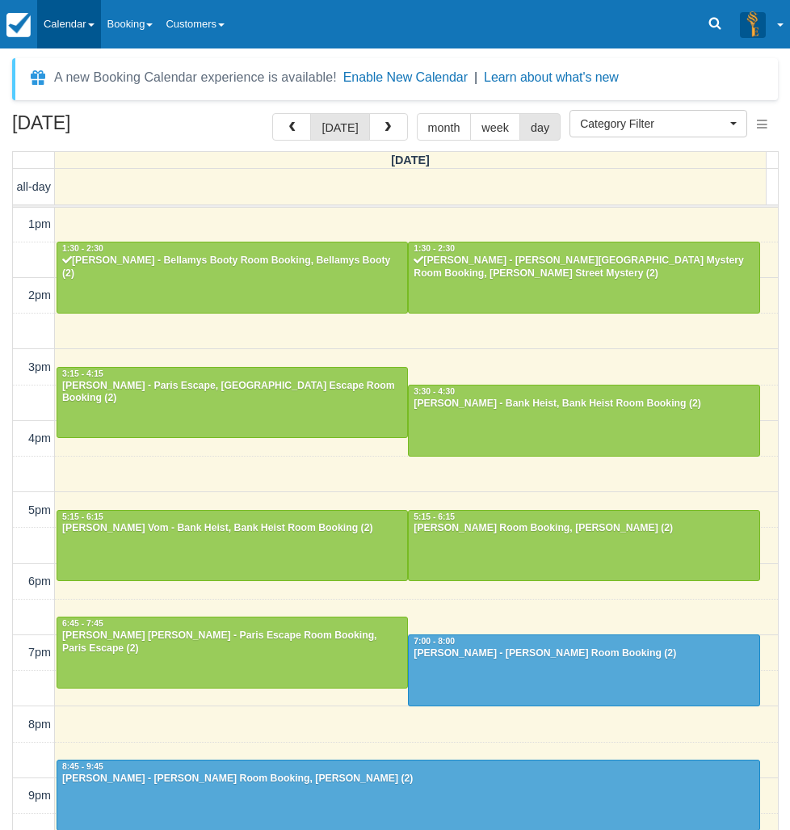
click at [97, 31] on link "Calendar" at bounding box center [69, 24] width 64 height 48
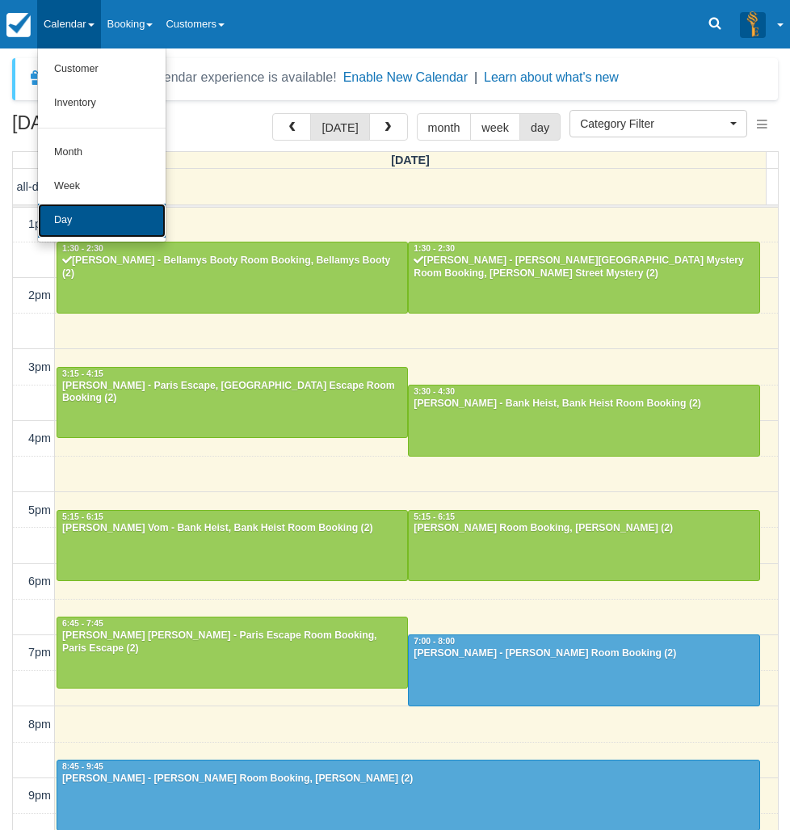
click at [91, 211] on link "Day" at bounding box center [102, 221] width 128 height 34
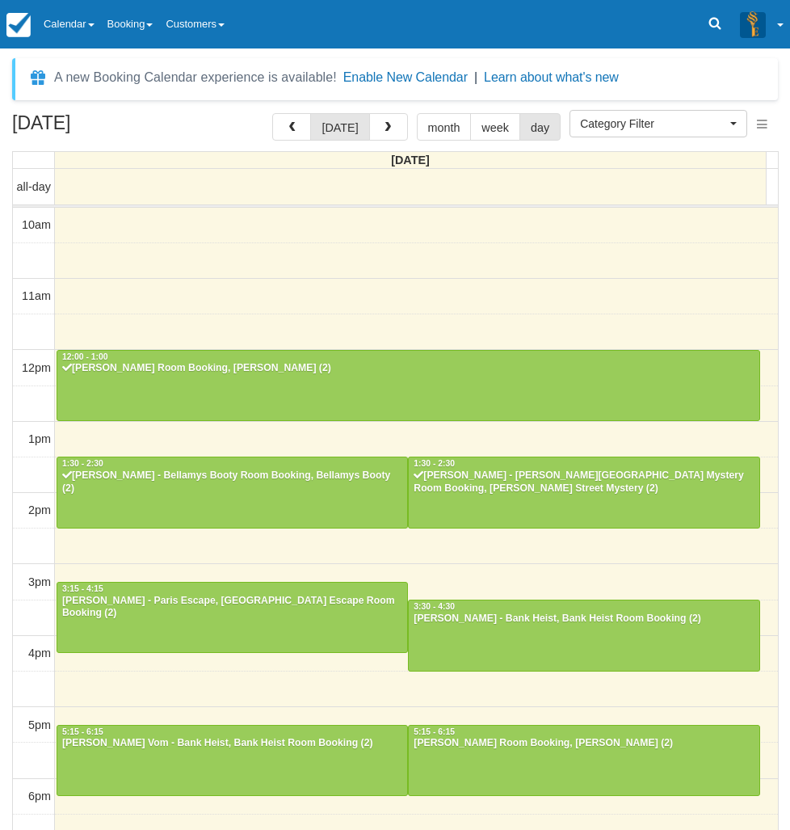
select select
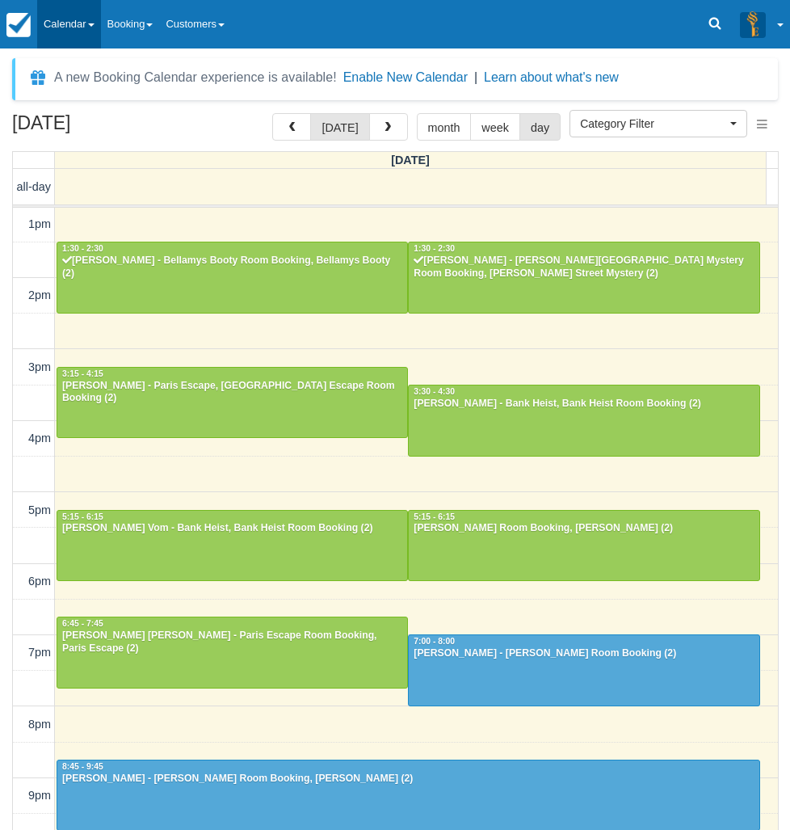
click at [97, 37] on link "Calendar" at bounding box center [69, 24] width 64 height 48
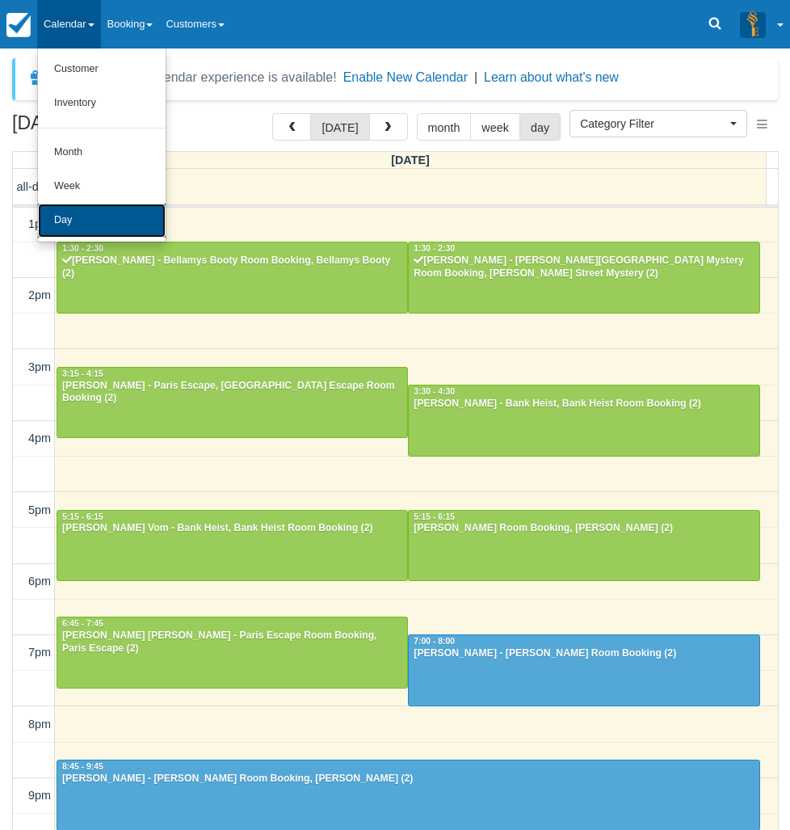
click at [86, 204] on link "Day" at bounding box center [102, 221] width 128 height 34
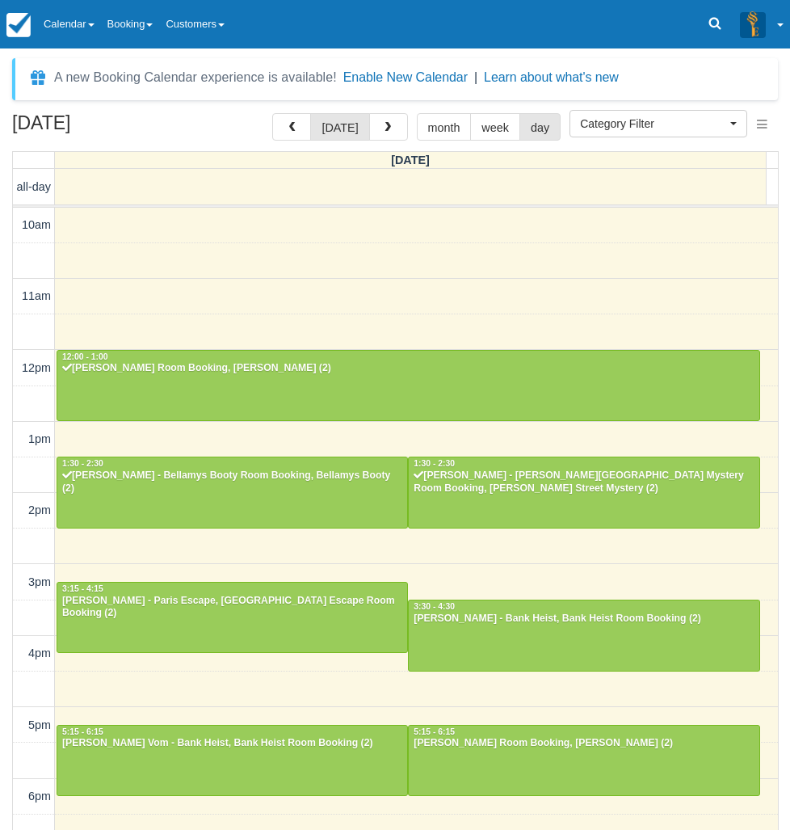
select select
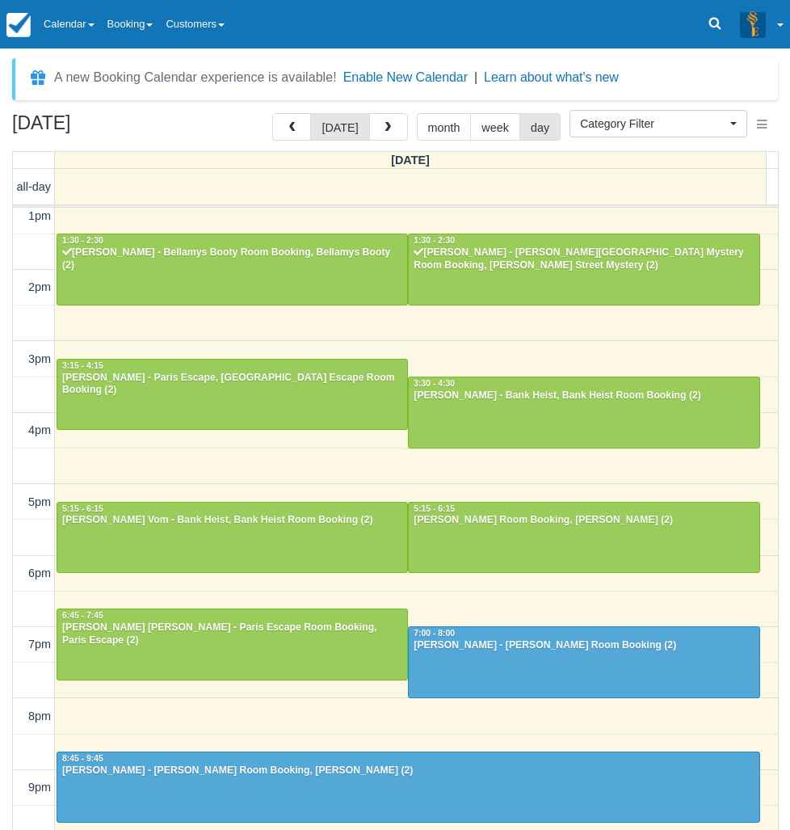
scroll to position [222, 0]
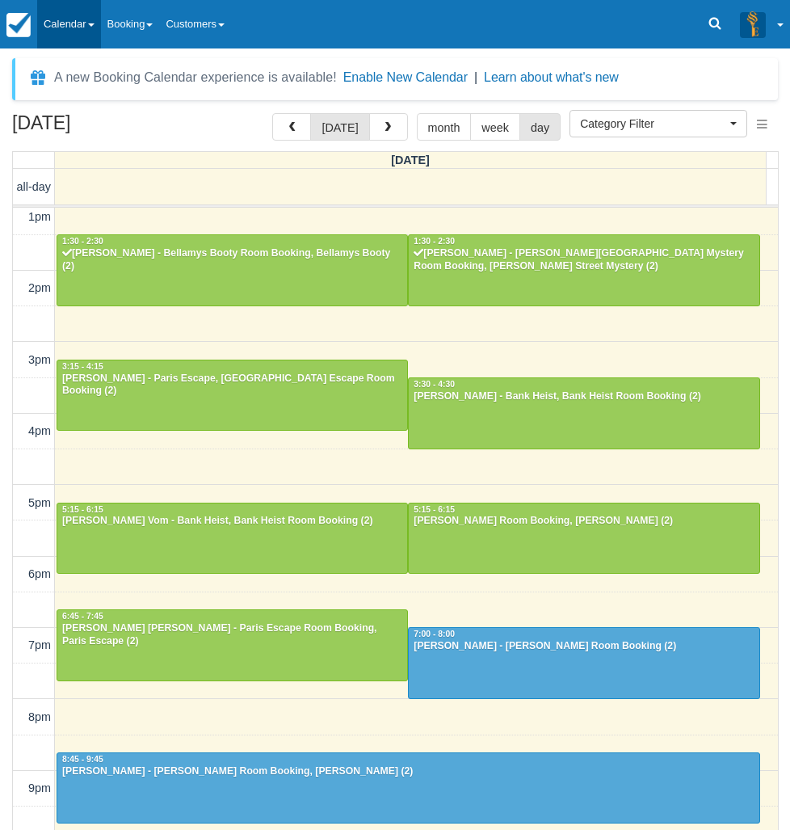
click at [81, 18] on link "Calendar" at bounding box center [69, 24] width 64 height 48
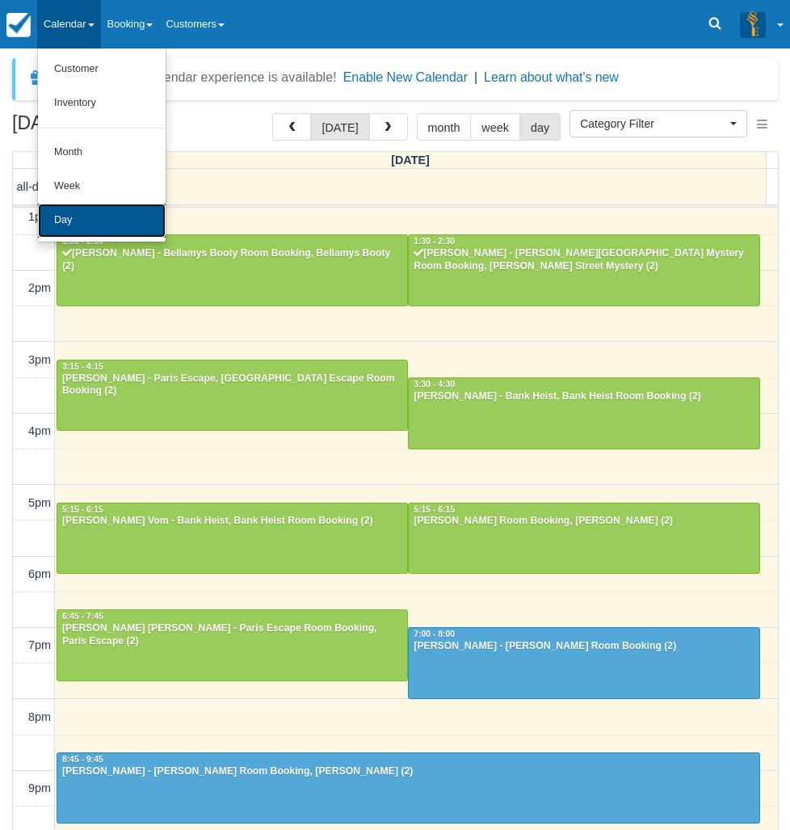
click at [100, 212] on link "Day" at bounding box center [102, 221] width 128 height 34
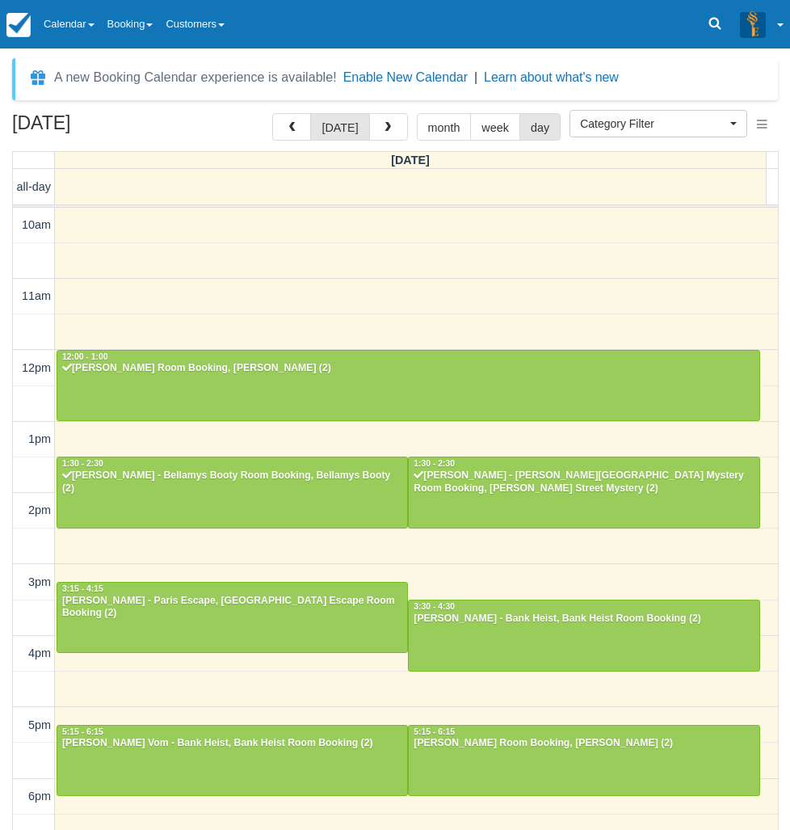
select select
